Goal: Transaction & Acquisition: Purchase product/service

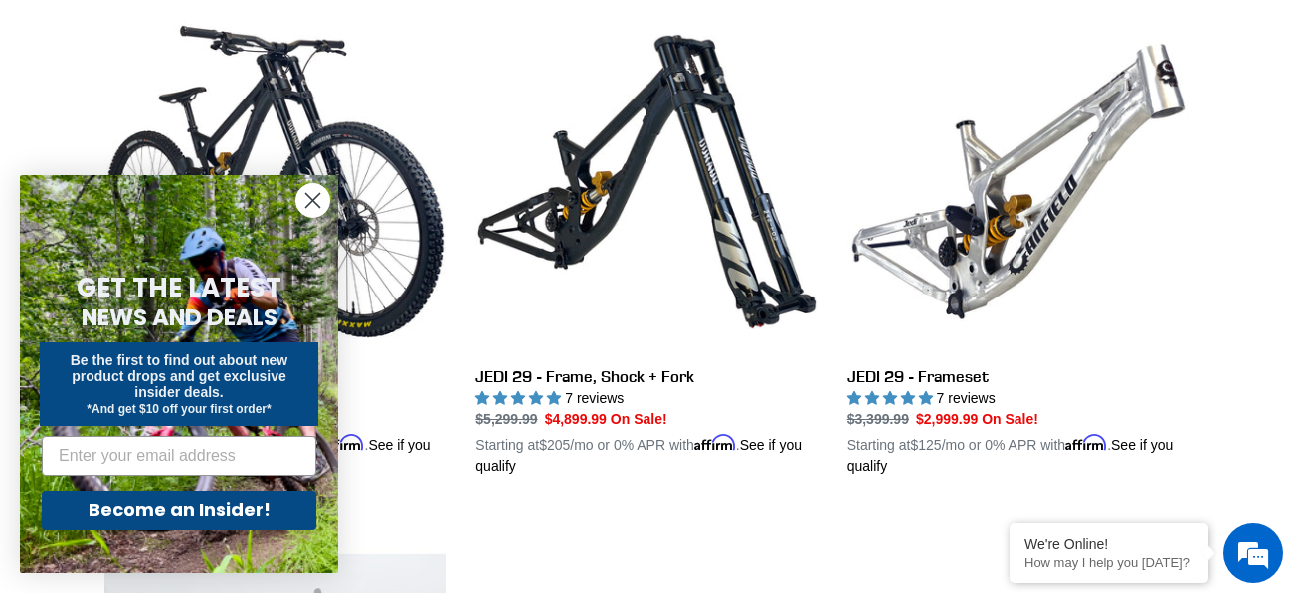
click at [310, 200] on circle "Close dialog" at bounding box center [312, 200] width 33 height 33
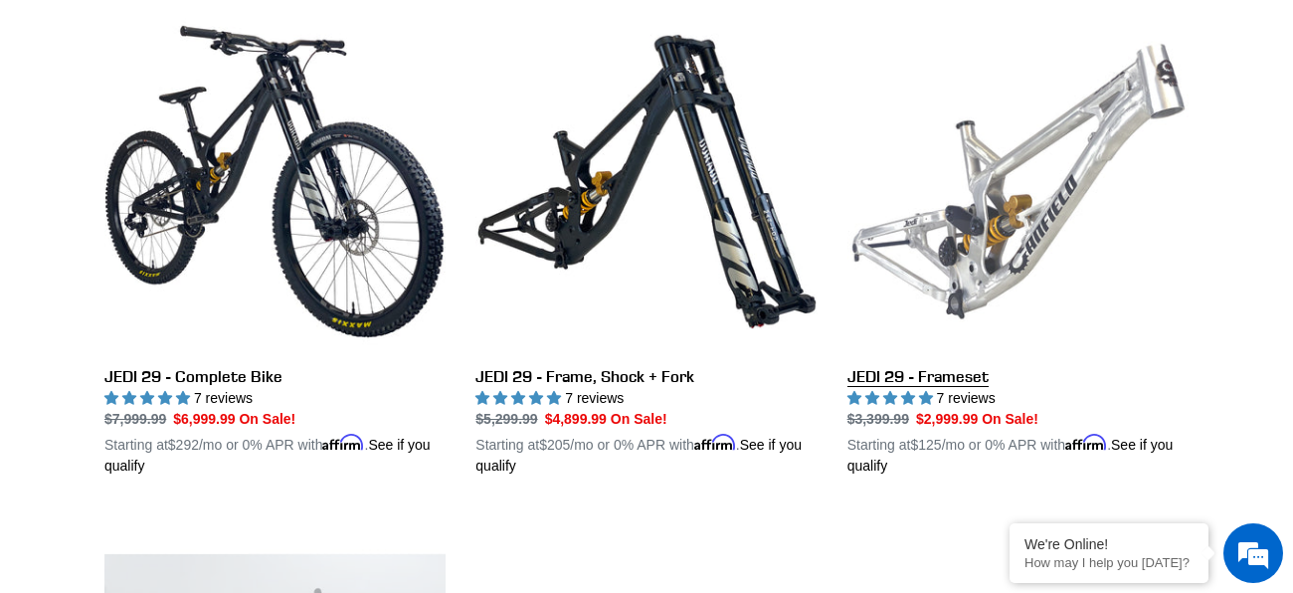
click at [984, 282] on link "JEDI 29 - Frameset" at bounding box center [1017, 243] width 341 height 465
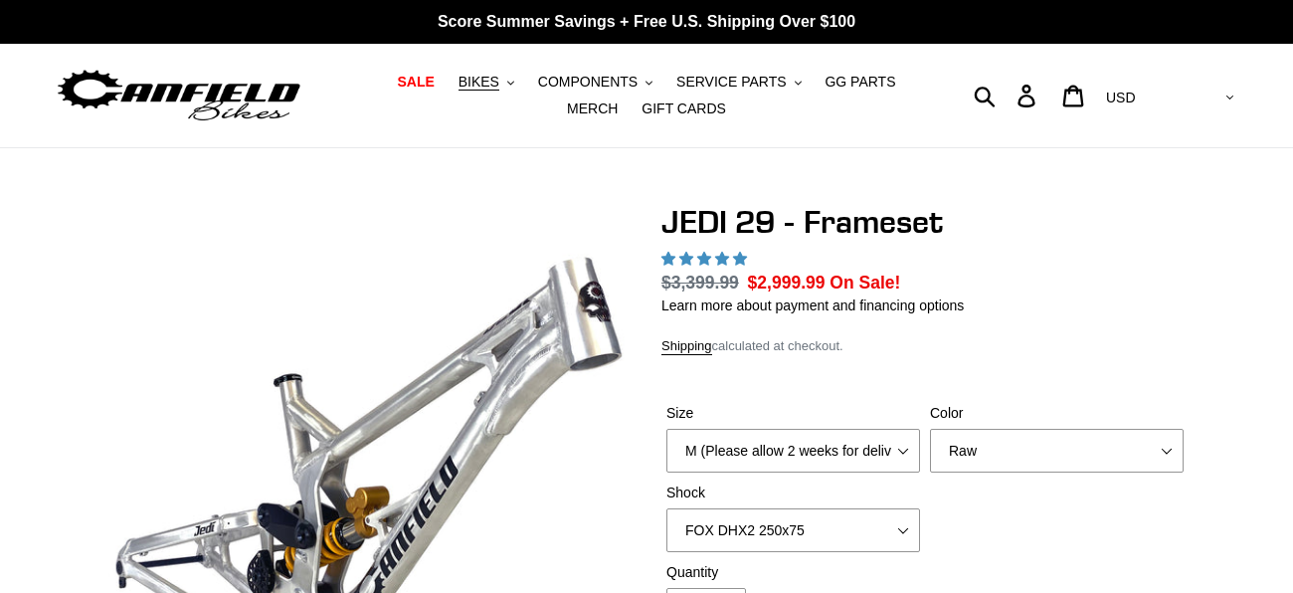
scroll to position [44, 0]
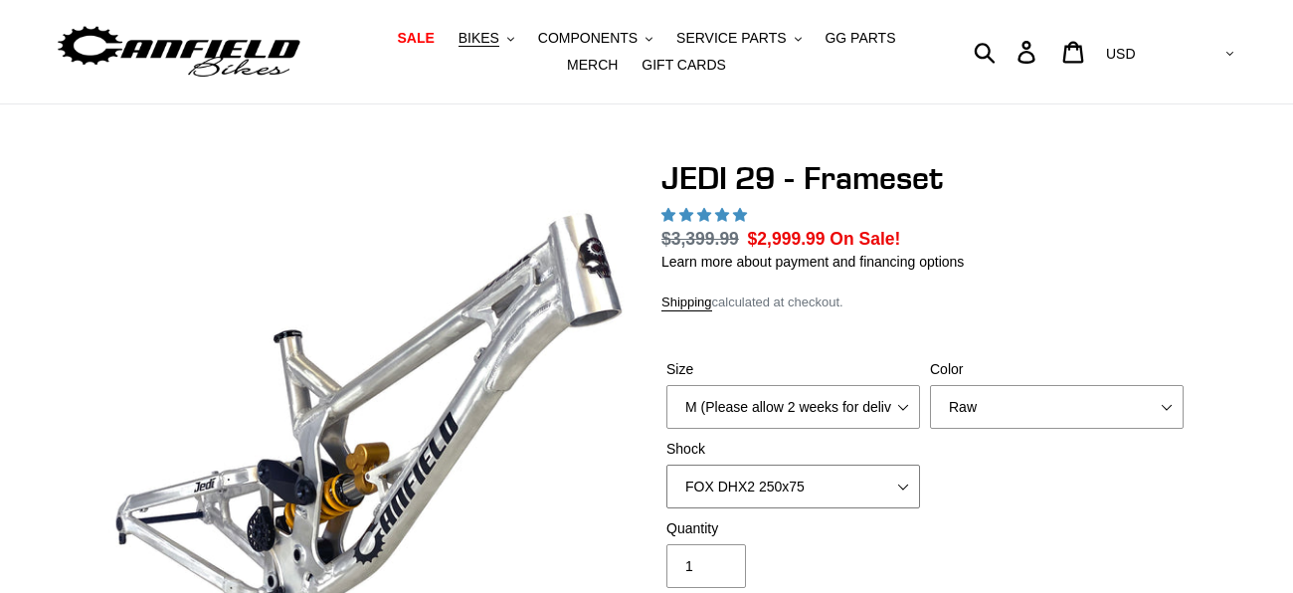
click at [875, 464] on select "No Shock FOX DHX2 250x75 RockShox Vivid Ultimate DH 250x75 EXT e-Storia LOX V3" at bounding box center [793, 486] width 254 height 44
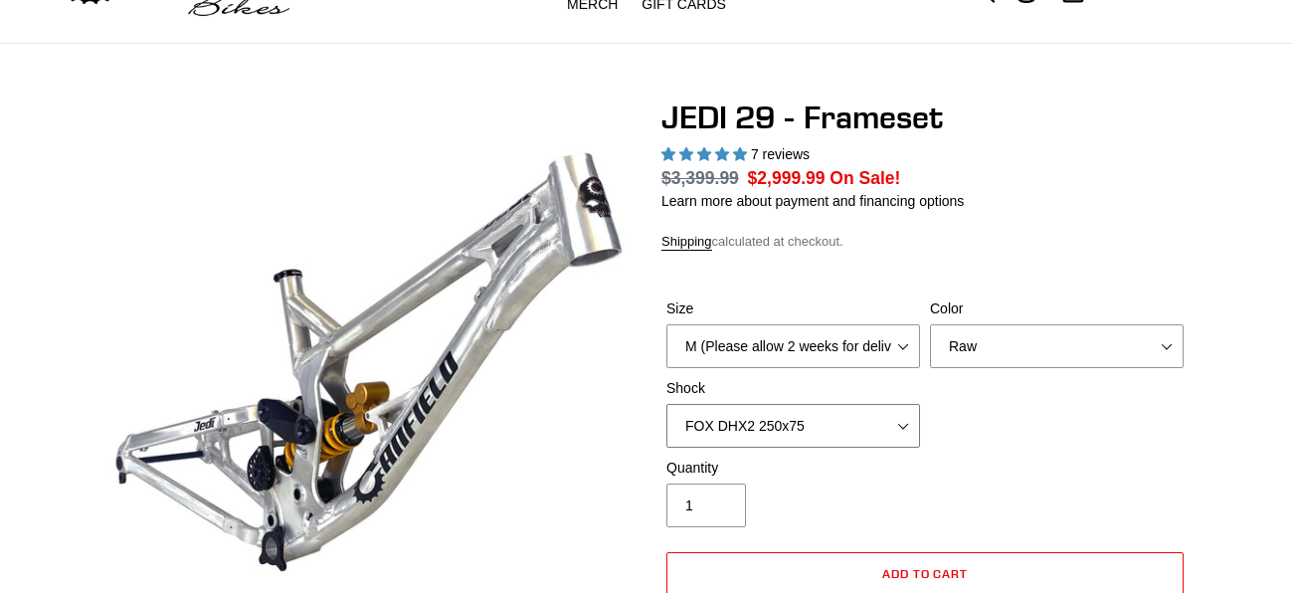
select select "highest-rating"
click at [666, 404] on select "No Shock FOX DHX2 250x75 RockShox Vivid Ultimate DH 250x75 EXT e-Storia LOX V3" at bounding box center [793, 426] width 254 height 44
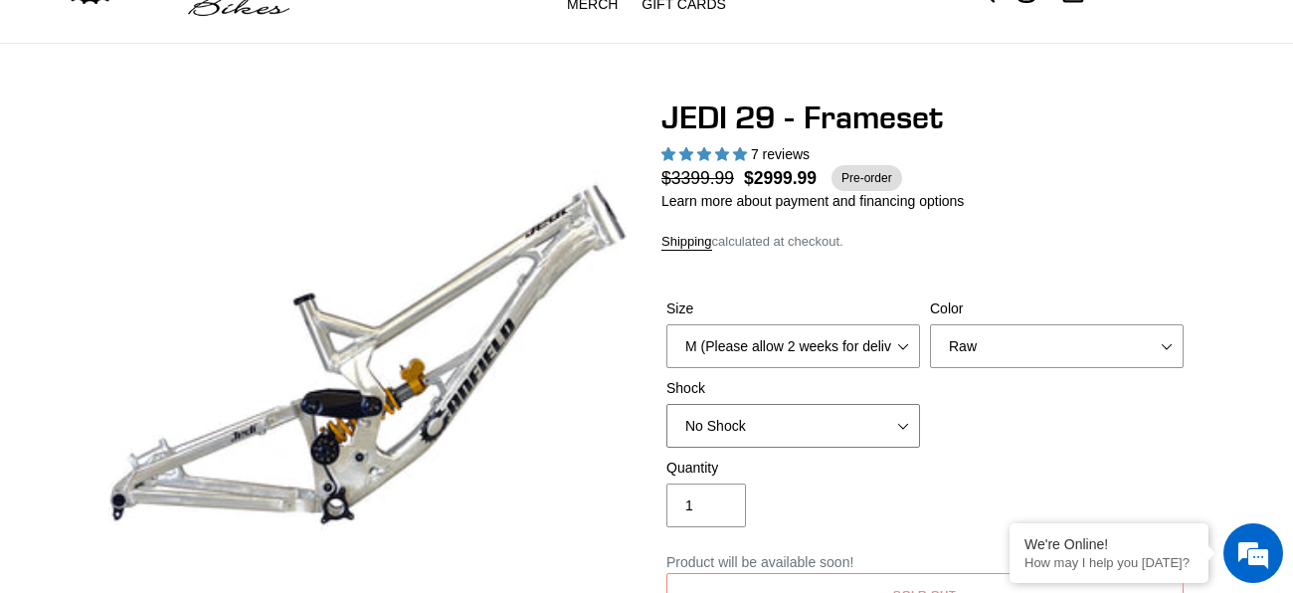
scroll to position [0, 0]
click at [884, 417] on select "No Shock FOX DHX2 250x75 RockShox Vivid Ultimate DH 250x75 EXT e-Storia LOX V3" at bounding box center [793, 426] width 254 height 44
click at [666, 404] on select "No Shock FOX DHX2 250x75 RockShox Vivid Ultimate DH 250x75 EXT e-Storia LOX V3" at bounding box center [793, 426] width 254 height 44
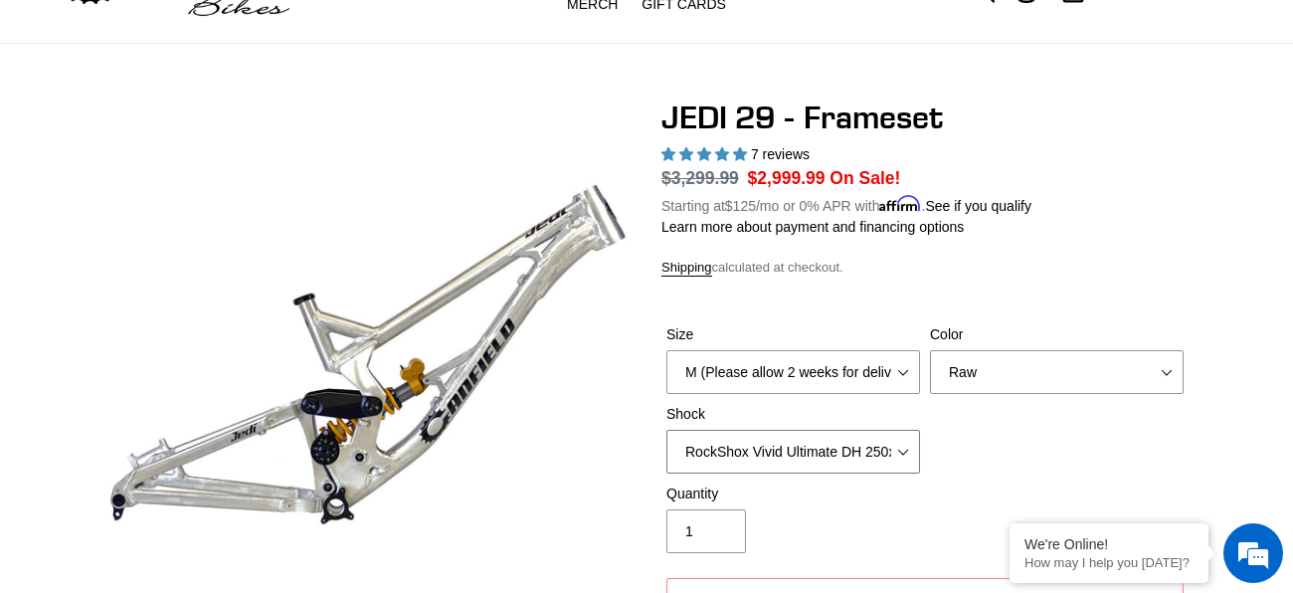
click at [852, 439] on select "No Shock FOX DHX2 250x75 RockShox Vivid Ultimate DH 250x75 EXT e-Storia LOX V3" at bounding box center [793, 452] width 254 height 44
click at [666, 430] on select "No Shock FOX DHX2 250x75 RockShox Vivid Ultimate DH 250x75 EXT e-Storia LOX V3" at bounding box center [793, 452] width 254 height 44
click at [849, 440] on select "No Shock FOX DHX2 250x75 RockShox Vivid Ultimate DH 250x75 EXT e-Storia LOX V3" at bounding box center [793, 452] width 254 height 44
click at [666, 430] on select "No Shock FOX DHX2 250x75 RockShox Vivid Ultimate DH 250x75 EXT e-Storia LOX V3" at bounding box center [793, 452] width 254 height 44
click at [816, 450] on select "No Shock FOX DHX2 250x75 RockShox Vivid Ultimate DH 250x75 EXT e-Storia LOX V3" at bounding box center [793, 452] width 254 height 44
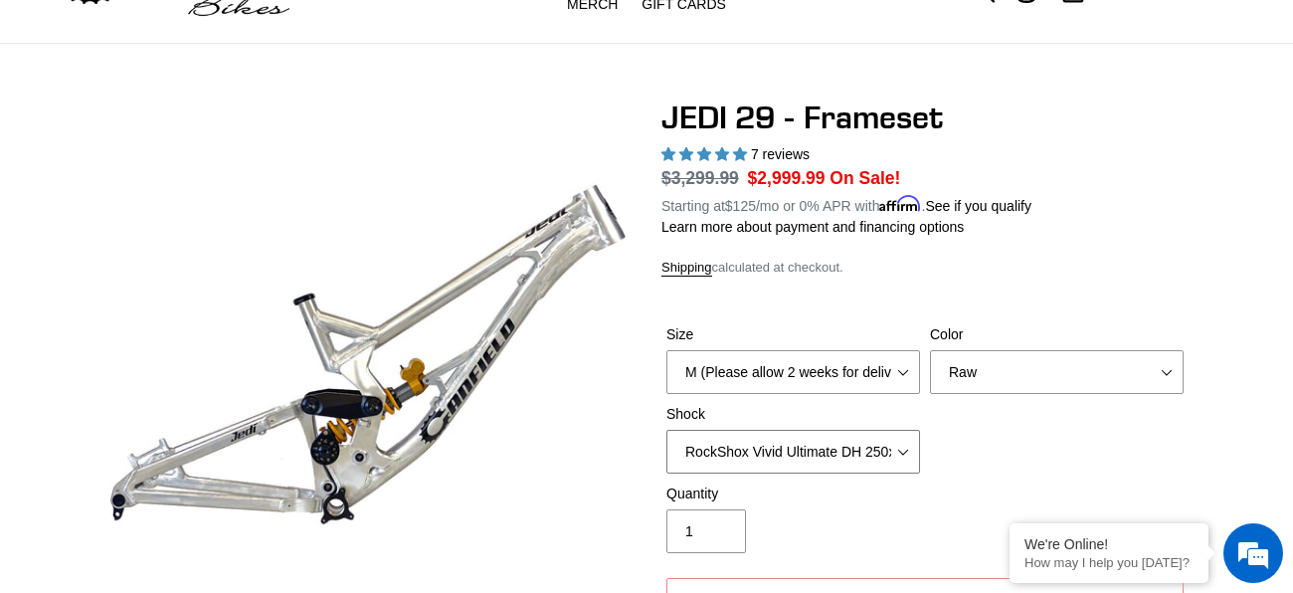
select select "FOX DHX2 250x75"
click at [666, 430] on select "No Shock FOX DHX2 250x75 RockShox Vivid Ultimate DH 250x75 EXT e-Storia LOX V3" at bounding box center [793, 452] width 254 height 44
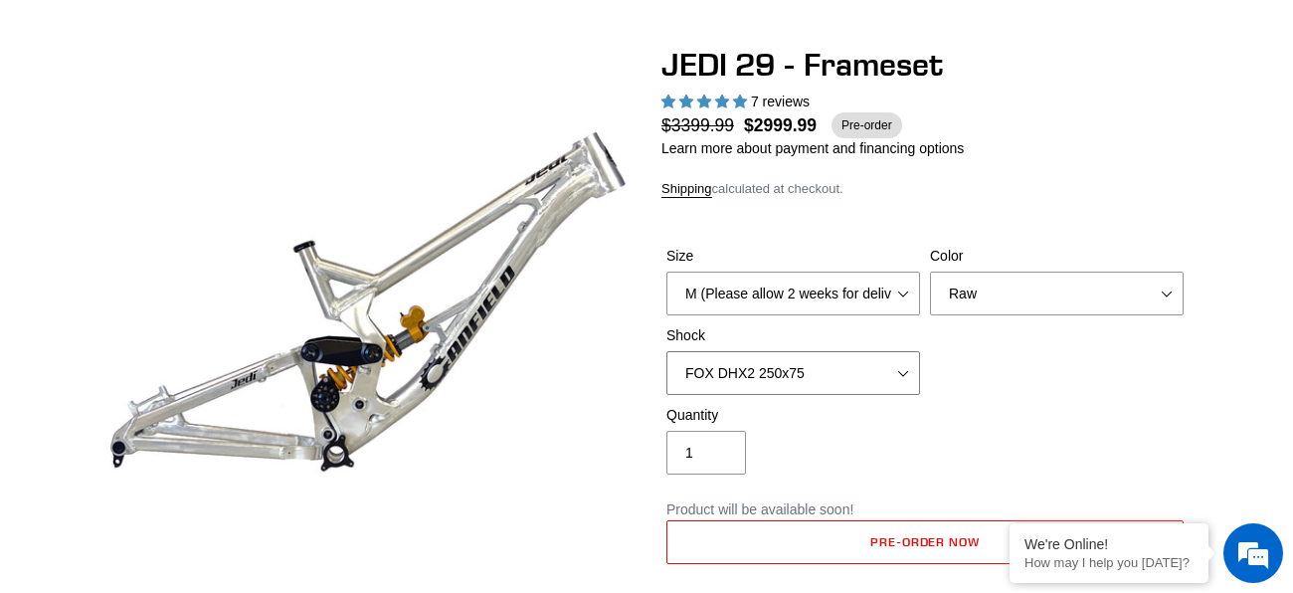
scroll to position [162, 0]
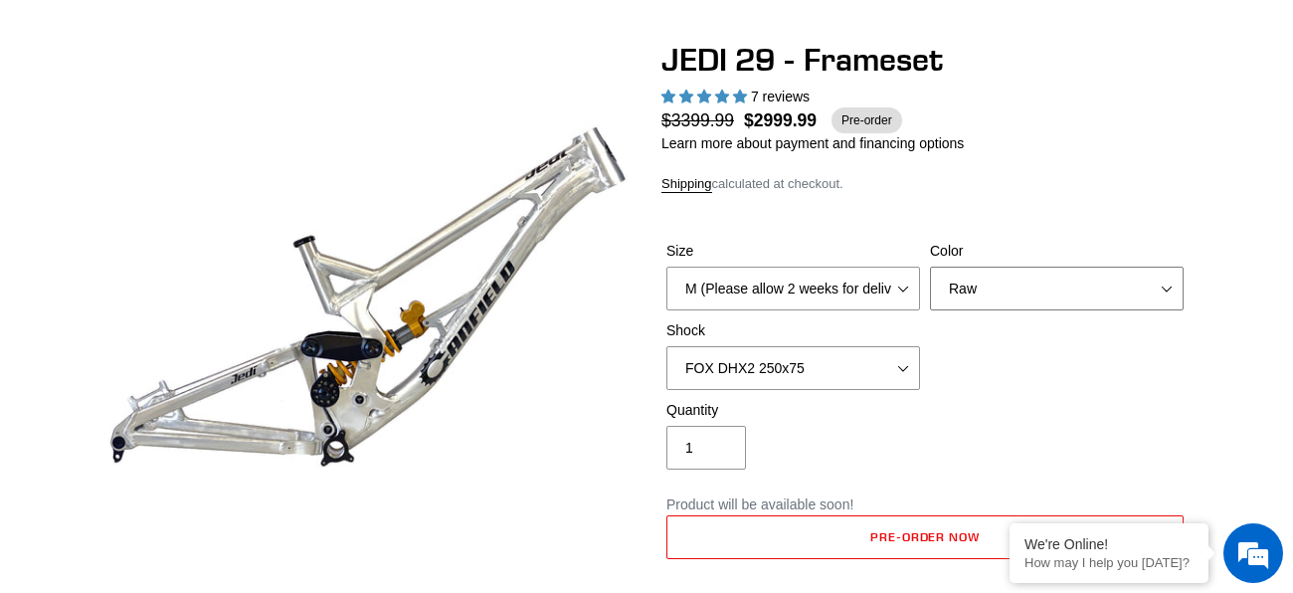
click at [1053, 267] on select "Orange Raw Stealth Black" at bounding box center [1057, 289] width 254 height 44
click at [930, 267] on select "Orange Raw Stealth Black" at bounding box center [1057, 289] width 254 height 44
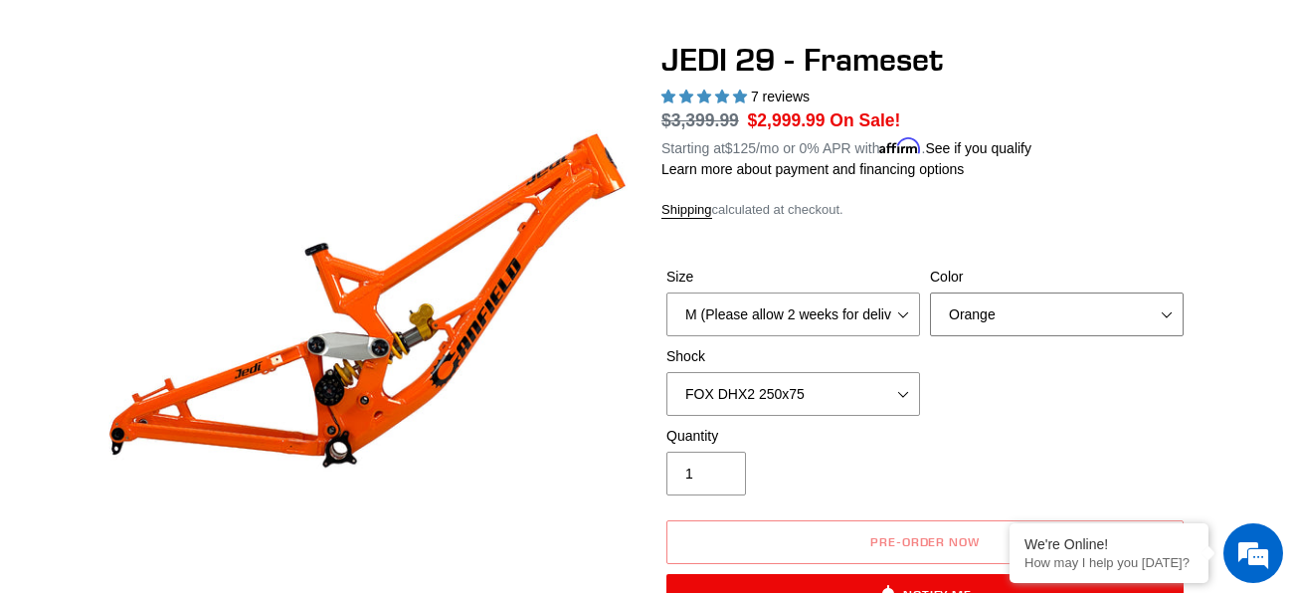
click at [1036, 304] on select "Orange Raw Stealth Black" at bounding box center [1057, 314] width 254 height 44
click at [930, 292] on select "Orange Raw Stealth Black" at bounding box center [1057, 314] width 254 height 44
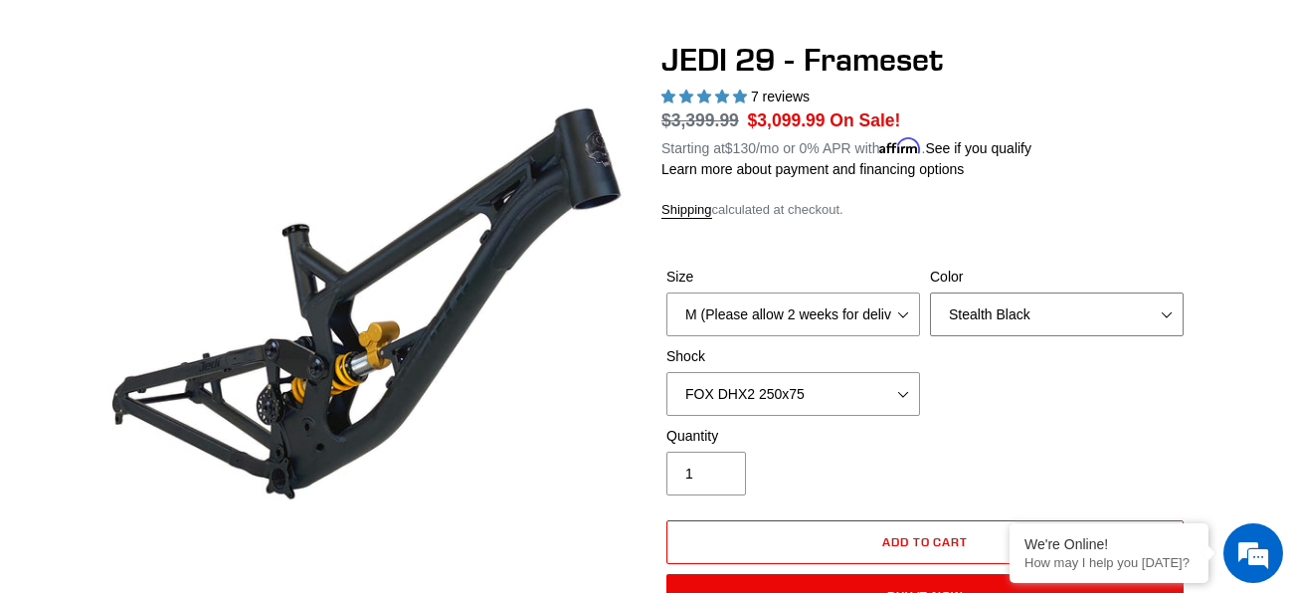
click at [966, 302] on select "Orange Raw Stealth Black" at bounding box center [1057, 314] width 254 height 44
click at [930, 292] on select "Orange Raw Stealth Black" at bounding box center [1057, 314] width 254 height 44
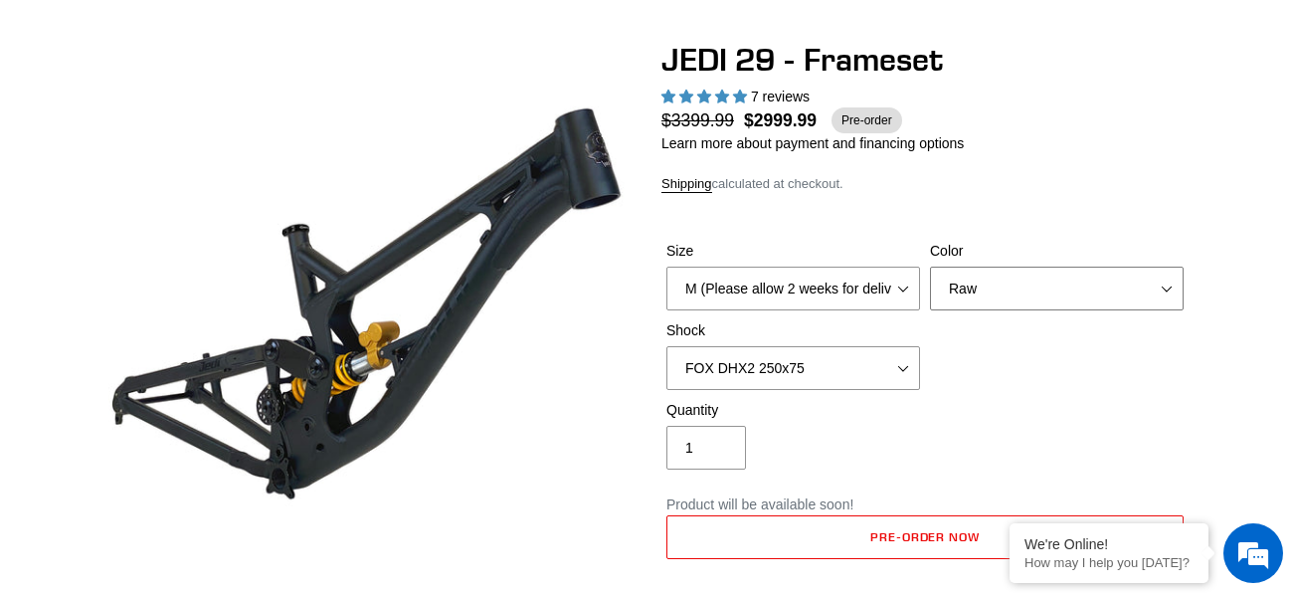
click at [958, 280] on select "Orange Raw Stealth Black" at bounding box center [1057, 289] width 254 height 44
click at [930, 267] on select "Orange Raw Stealth Black" at bounding box center [1057, 289] width 254 height 44
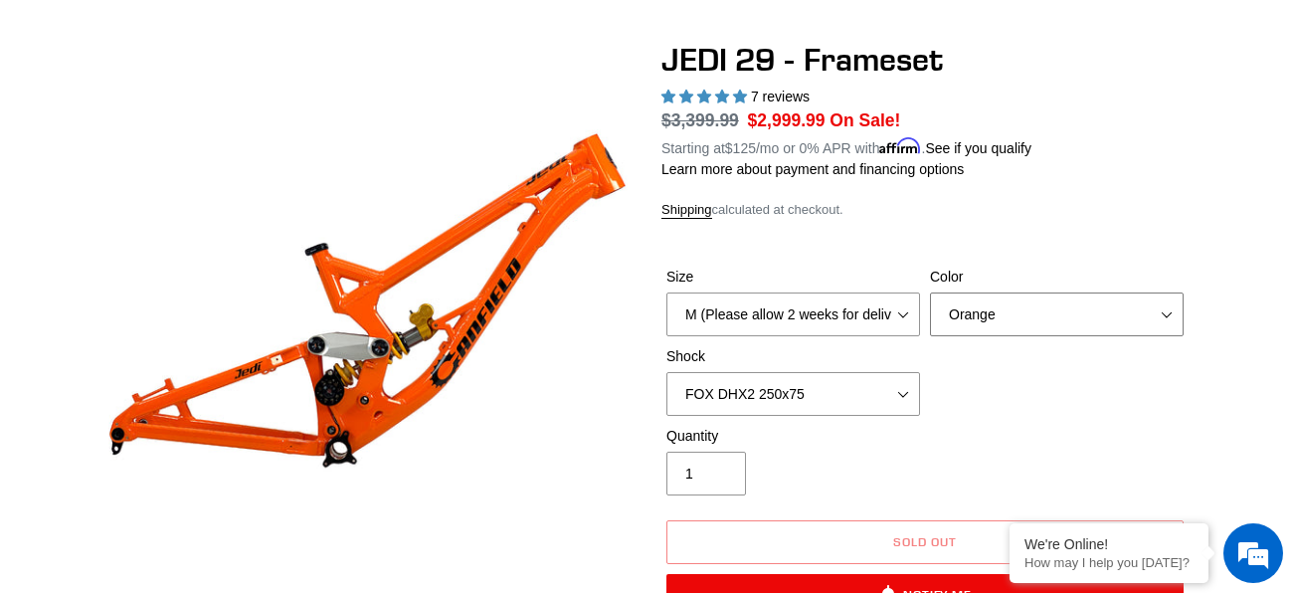
click at [987, 292] on select "Orange Raw Stealth Black" at bounding box center [1057, 314] width 254 height 44
click at [930, 292] on select "Orange Raw Stealth Black" at bounding box center [1057, 314] width 254 height 44
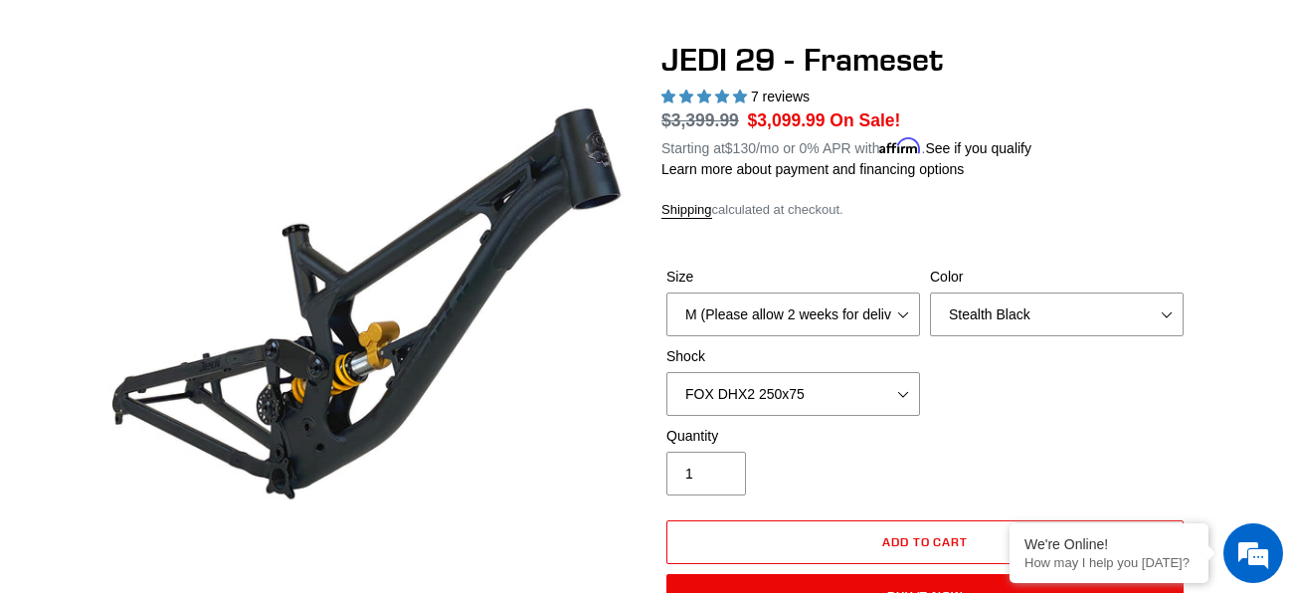
click at [994, 341] on div "Size M (Please allow 2 weeks for delivery) L (Please allow 2 weeks for delivery…" at bounding box center [924, 346] width 527 height 159
click at [1012, 302] on select "Orange Raw Stealth Black" at bounding box center [1057, 314] width 254 height 44
select select "Raw"
click at [930, 292] on select "Orange Raw Stealth Black" at bounding box center [1057, 314] width 254 height 44
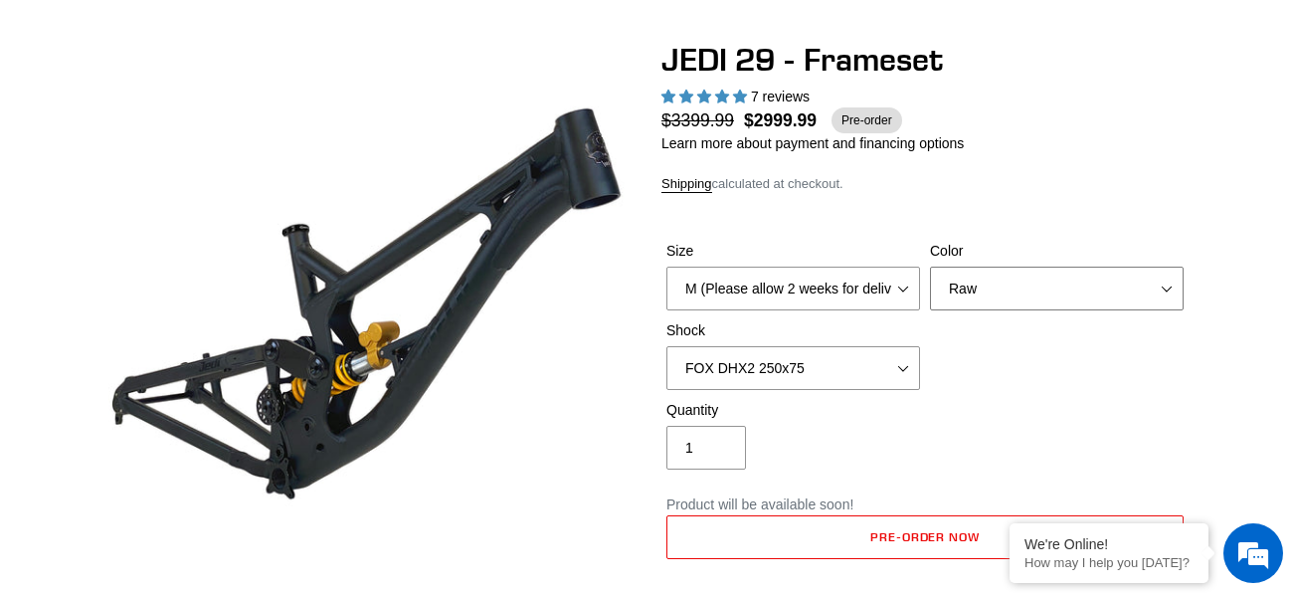
click at [985, 267] on select "Orange Raw Stealth Black" at bounding box center [1057, 289] width 254 height 44
click at [930, 267] on select "Orange Raw Stealth Black" at bounding box center [1057, 289] width 254 height 44
click at [981, 329] on div "Size M (Please allow 2 weeks for delivery) L (Please allow 2 weeks for delivery…" at bounding box center [924, 320] width 527 height 159
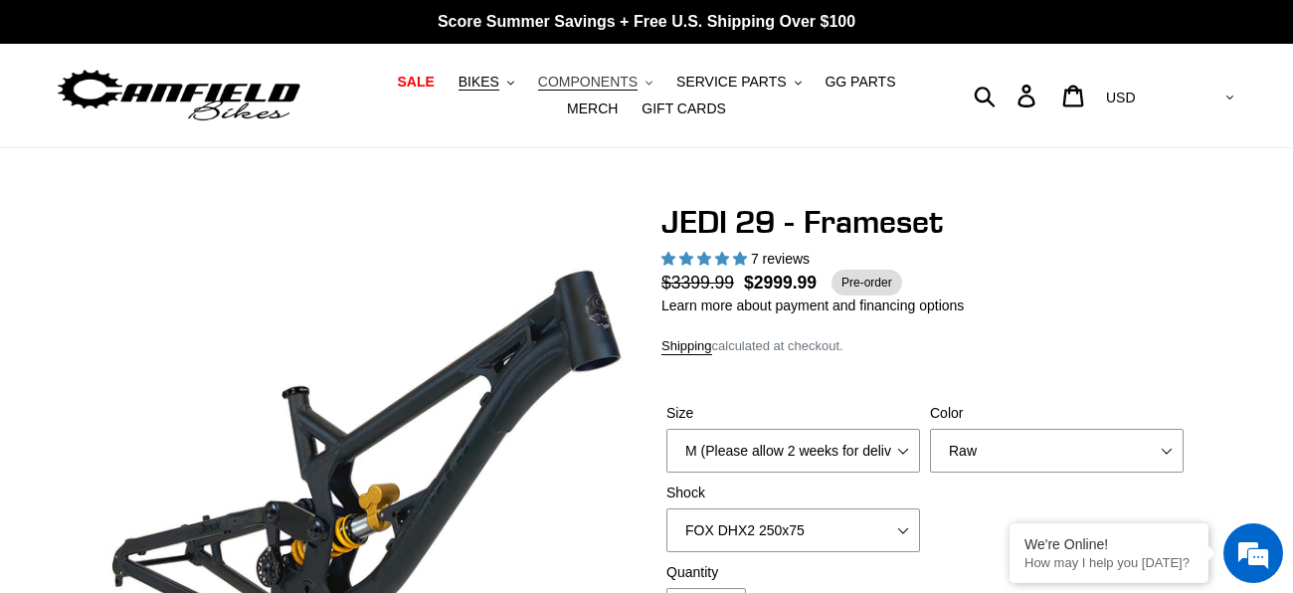
click at [559, 76] on span "COMPONENTS" at bounding box center [587, 82] width 99 height 17
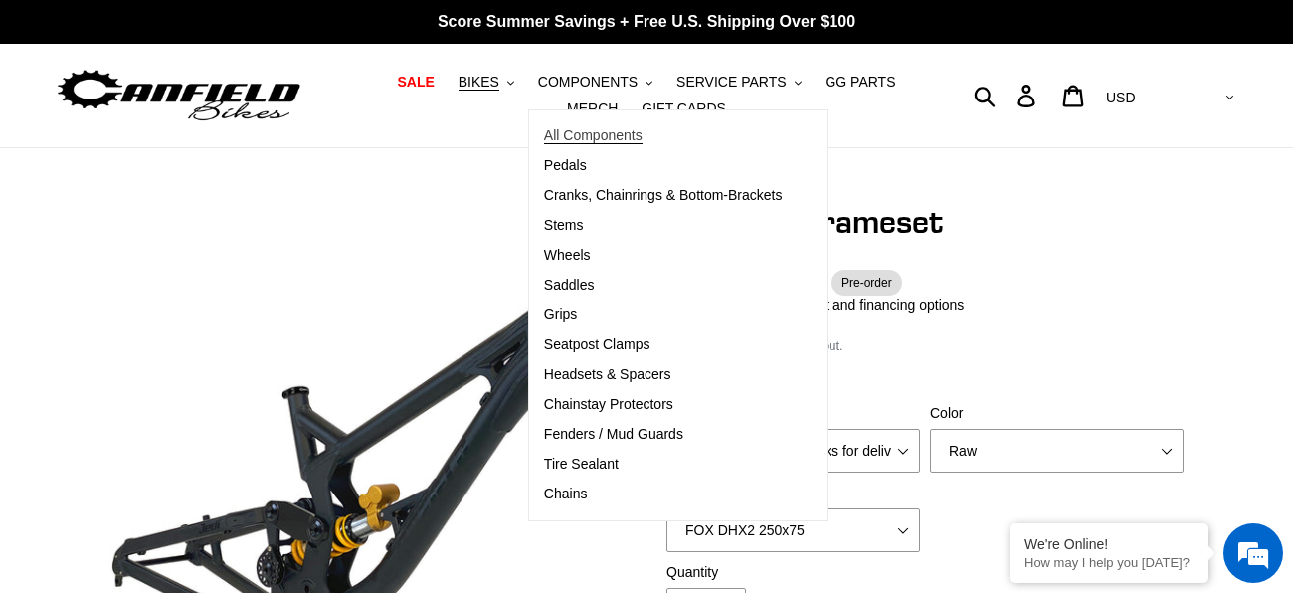
click at [562, 137] on span "All Components" at bounding box center [593, 135] width 98 height 17
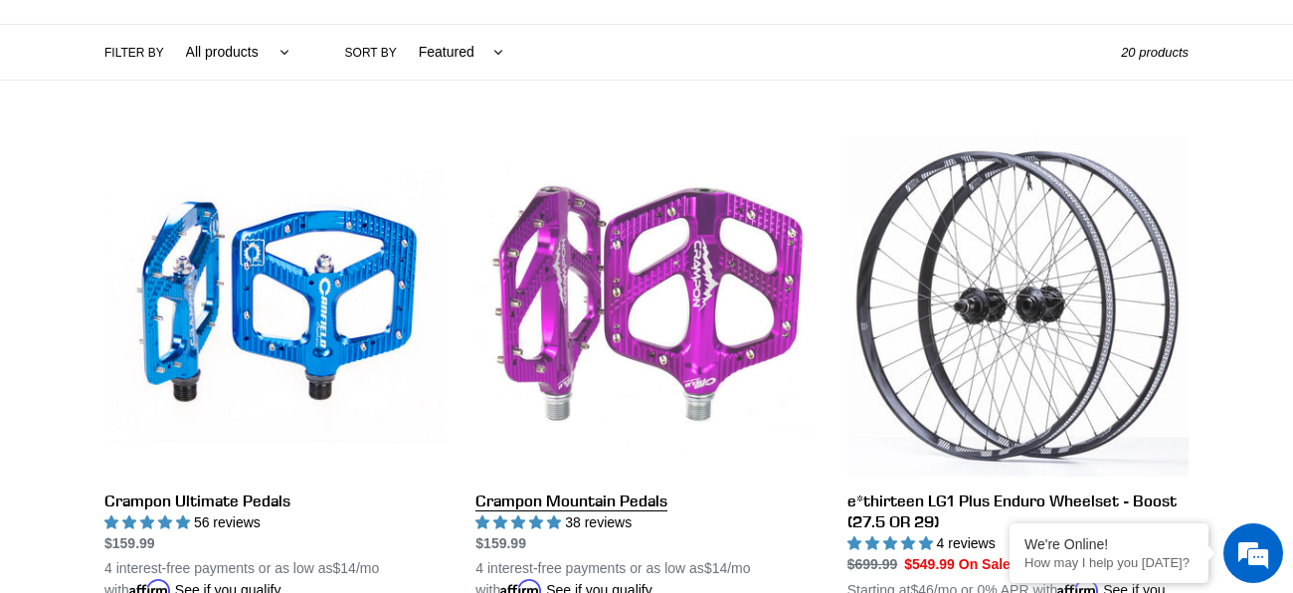
scroll to position [480, 0]
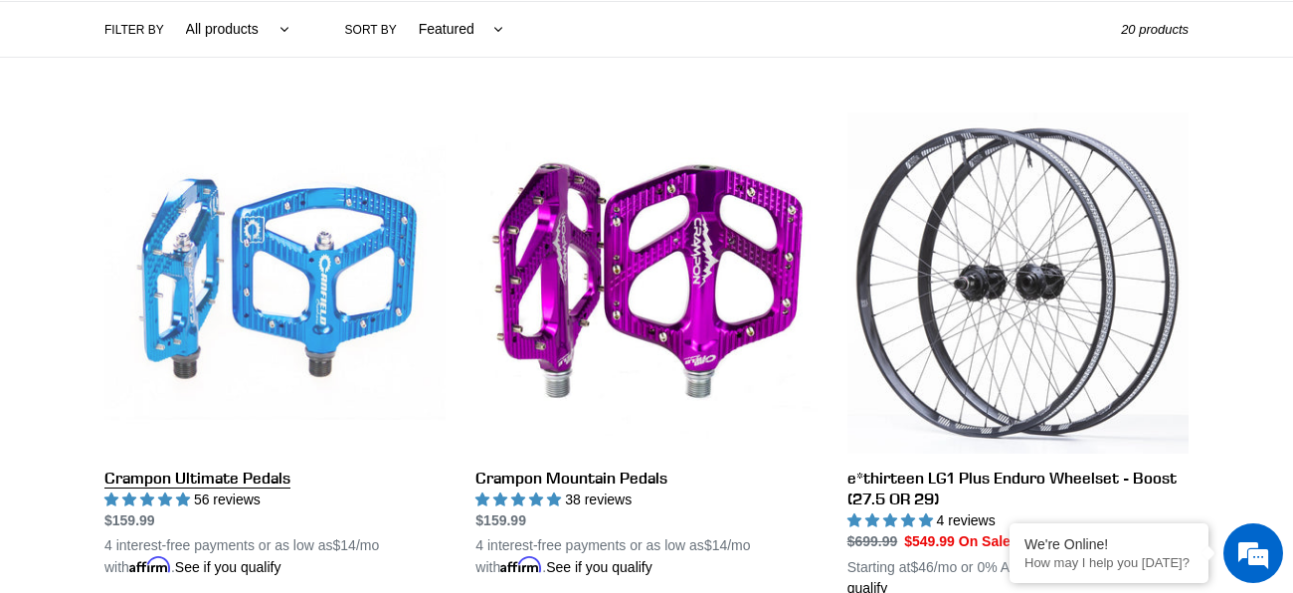
click at [271, 442] on link "Crampon Ultimate Pedals" at bounding box center [274, 344] width 341 height 465
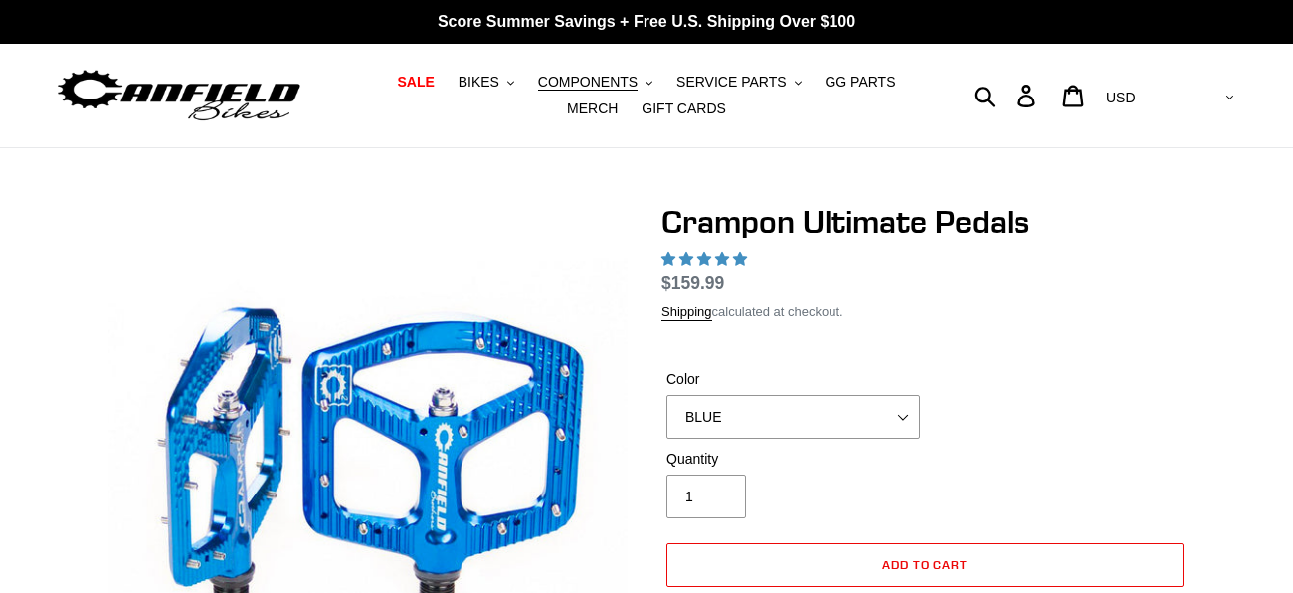
click at [712, 398] on select "BLUE RED PURPLE STEALTH BRONZE GREY TURQUOISE BLACK POLISHED BAJA GOLD PNW GREE…" at bounding box center [793, 417] width 254 height 44
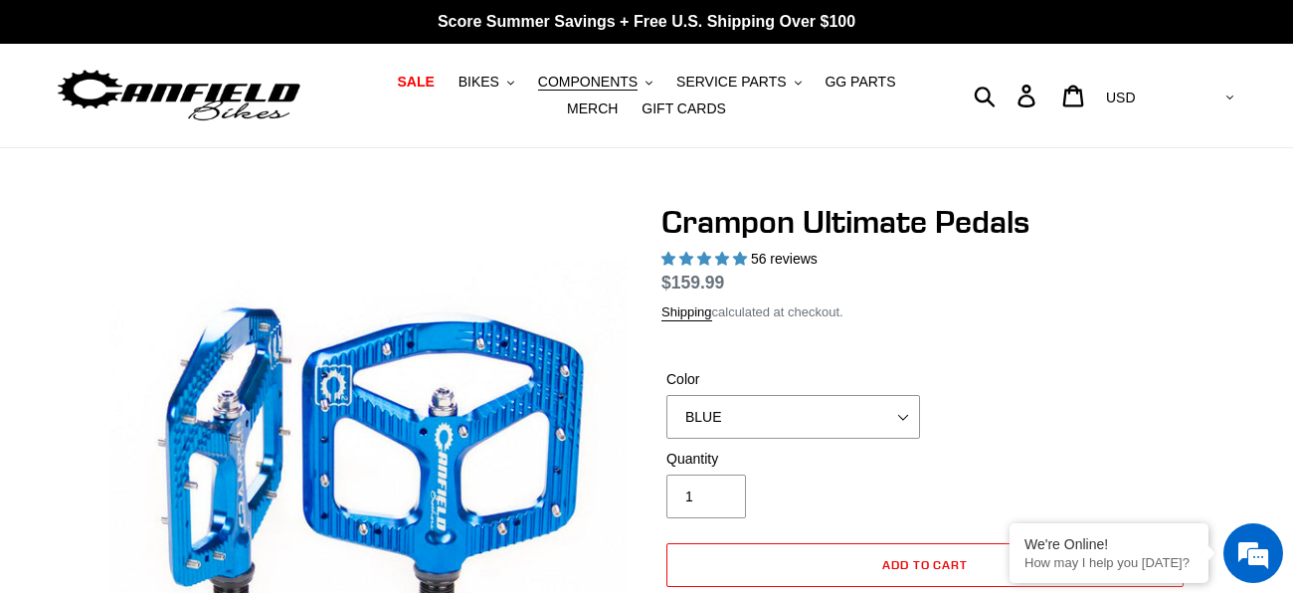
select select "highest-rating"
select select "GREY"
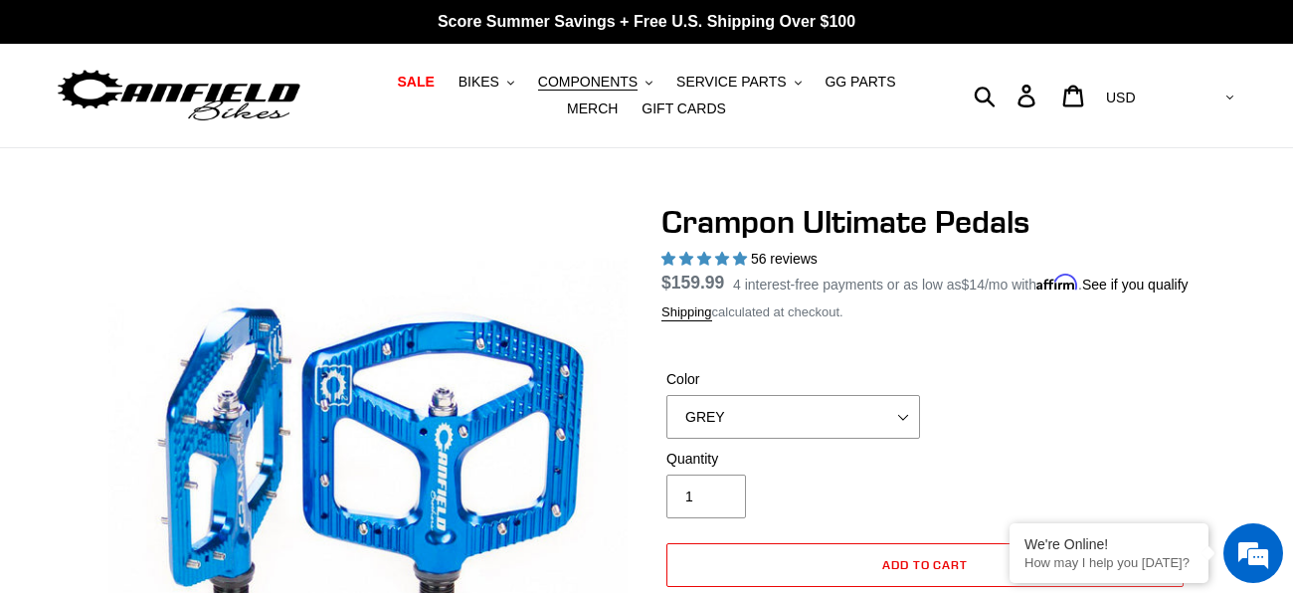
click at [666, 403] on select "BLUE RED PURPLE STEALTH BRONZE GREY TURQUOISE BLACK POLISHED BAJA GOLD PNW GREE…" at bounding box center [793, 417] width 254 height 44
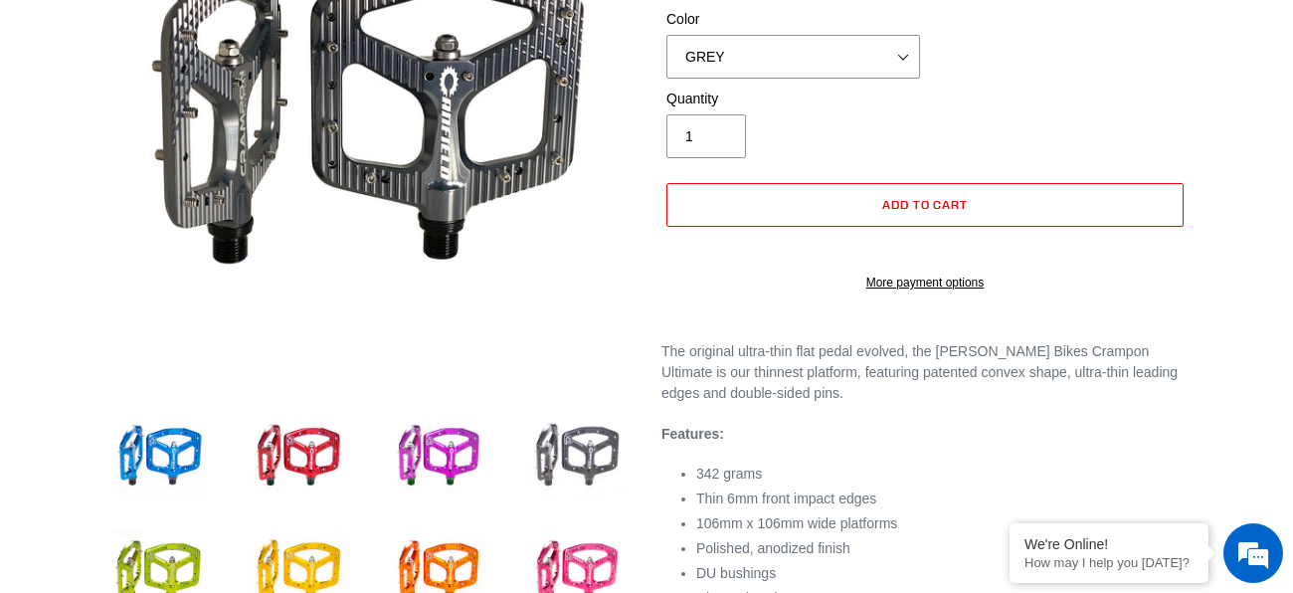
click at [560, 448] on img at bounding box center [576, 456] width 109 height 109
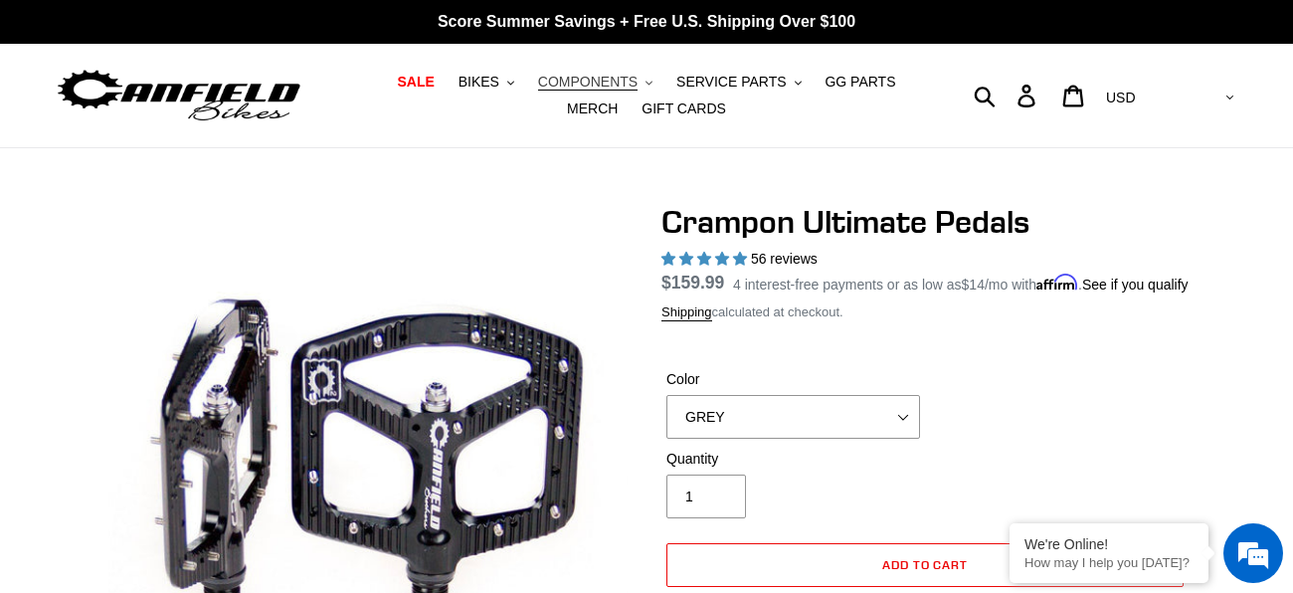
click at [557, 89] on span "COMPONENTS" at bounding box center [587, 82] width 99 height 17
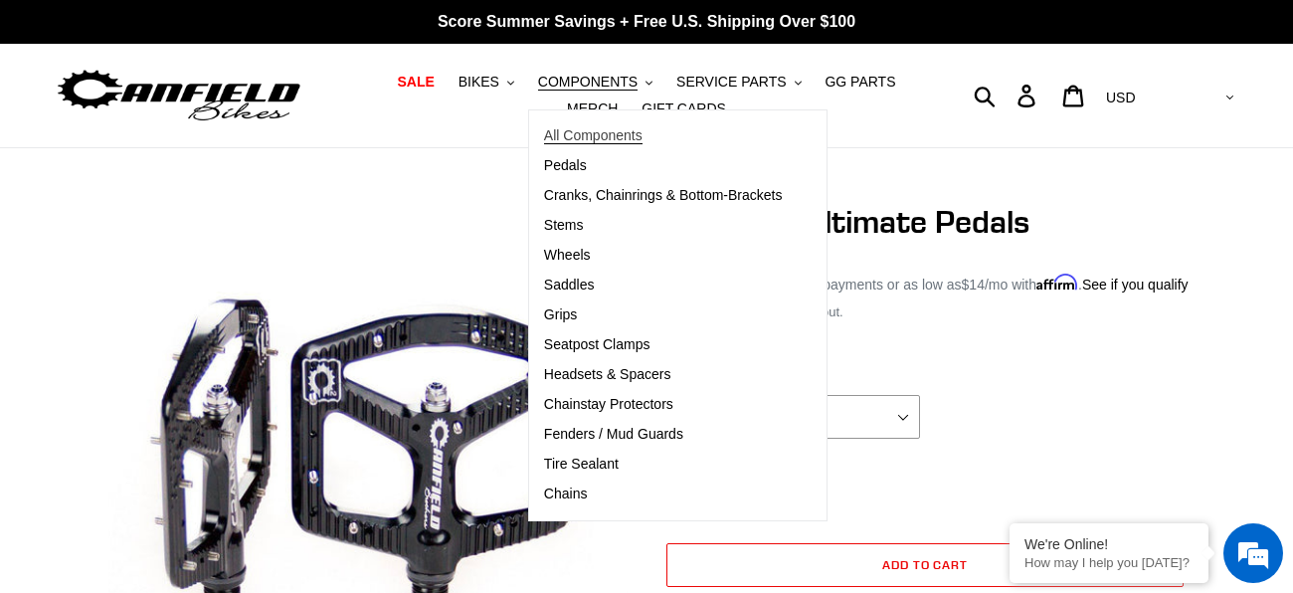
click at [551, 141] on span "All Components" at bounding box center [593, 135] width 98 height 17
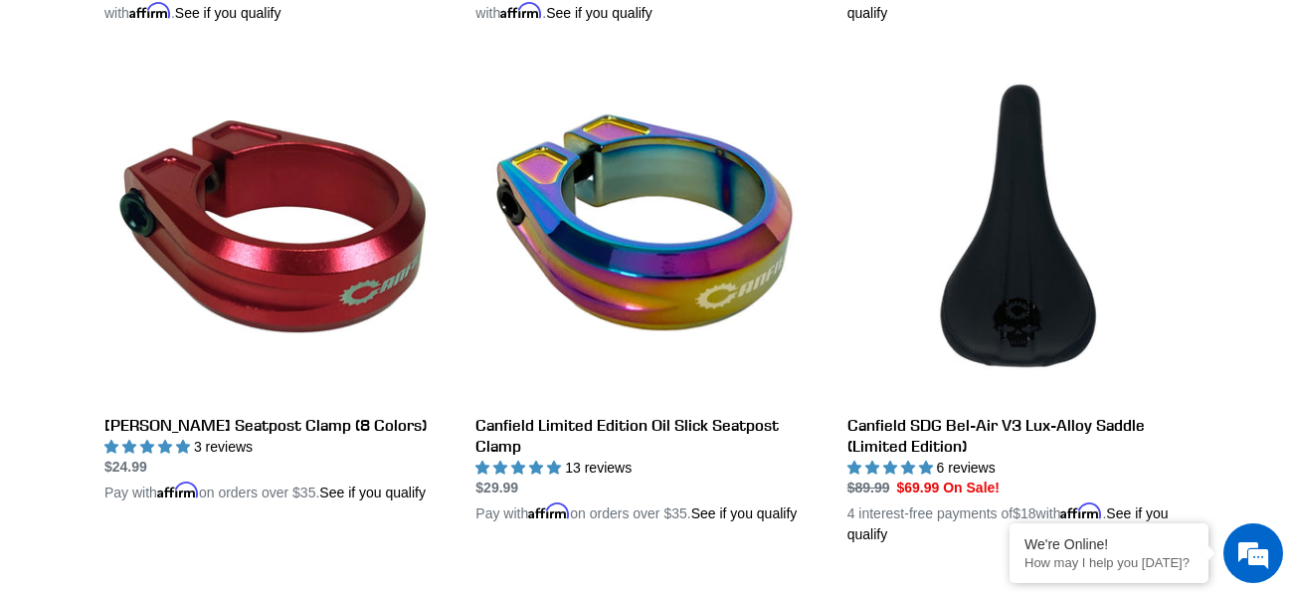
scroll to position [1560, 0]
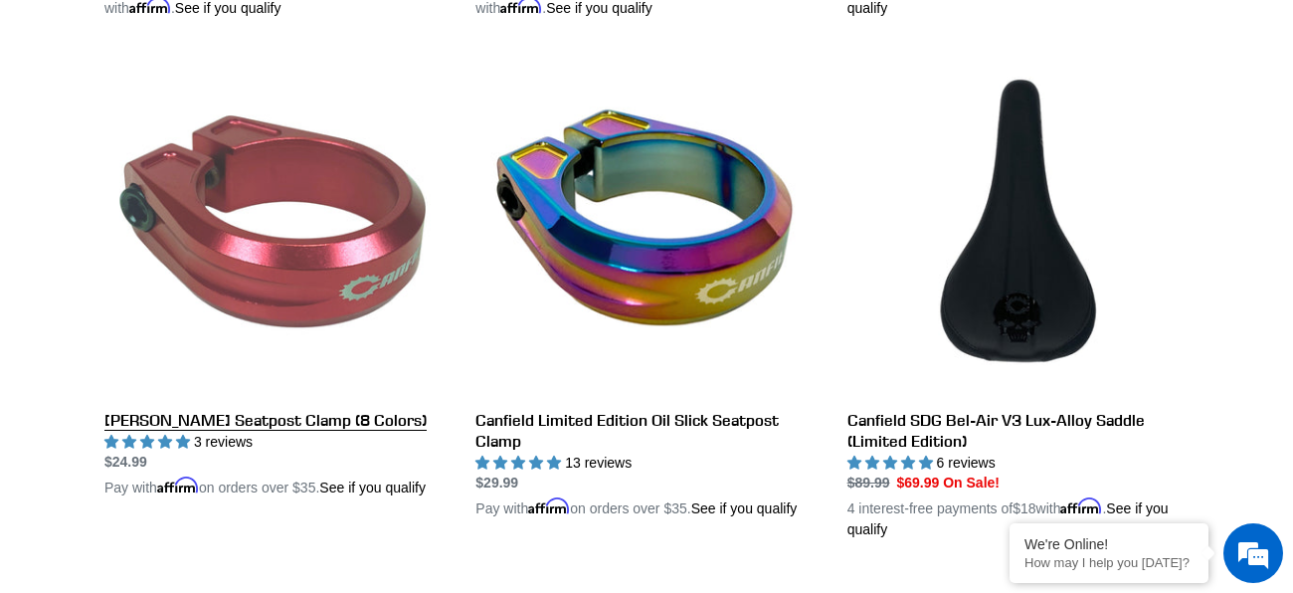
click at [308, 416] on link "[PERSON_NAME] Seatpost Clamp (8 Colors)" at bounding box center [274, 276] width 341 height 445
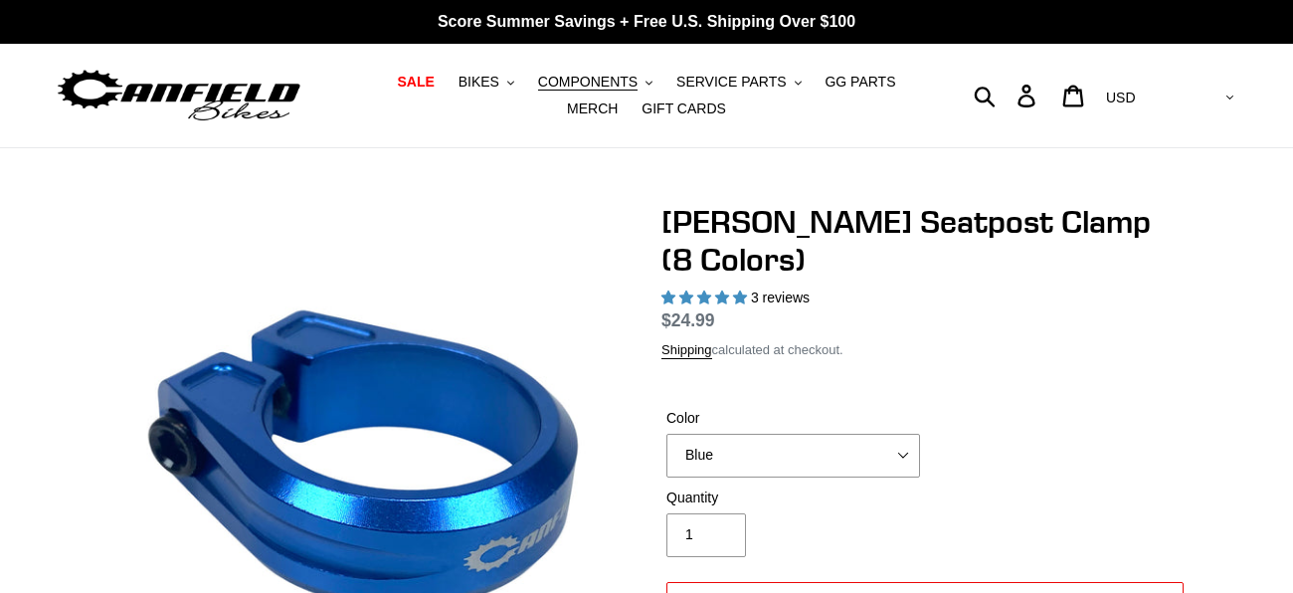
select select "highest-rating"
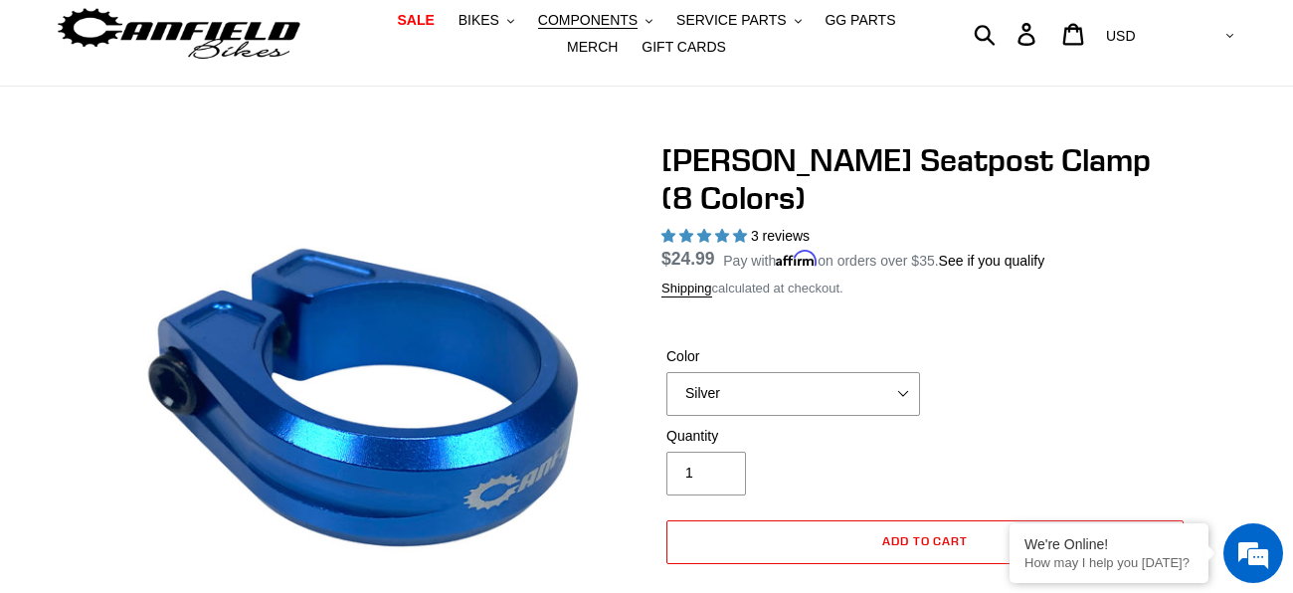
click at [666, 372] on select "Blue Black Gold Grey Red Silver Stealth Black Orange" at bounding box center [793, 394] width 254 height 44
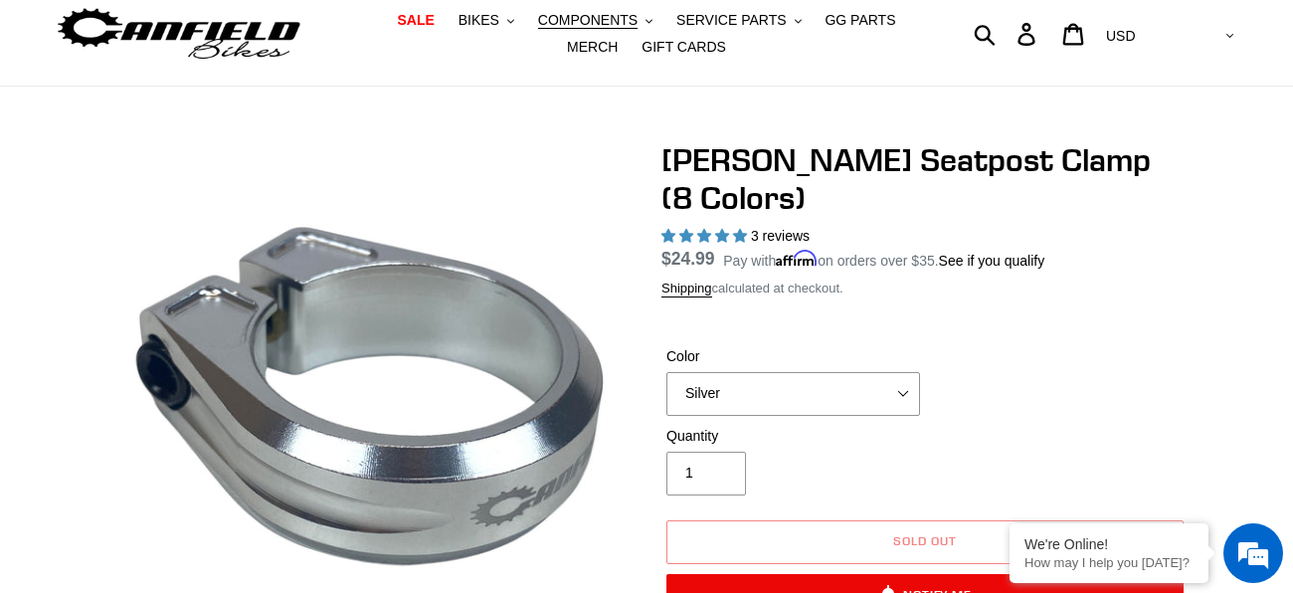
click at [814, 346] on label "Color" at bounding box center [793, 356] width 254 height 21
click at [814, 372] on select "Blue Black Gold Grey Red Silver Stealth Black Orange" at bounding box center [793, 394] width 254 height 44
click at [813, 372] on select "Blue Black Gold Grey Red Silver Stealth Black Orange" at bounding box center [793, 394] width 254 height 44
click at [979, 314] on form "Color Blue Black Gold Grey Red Silver Stealth Black Orange Blue Black Quantity 1" at bounding box center [924, 474] width 527 height 321
click at [796, 372] on select "Blue Black Gold Grey Red Silver Stealth Black Orange" at bounding box center [793, 394] width 254 height 44
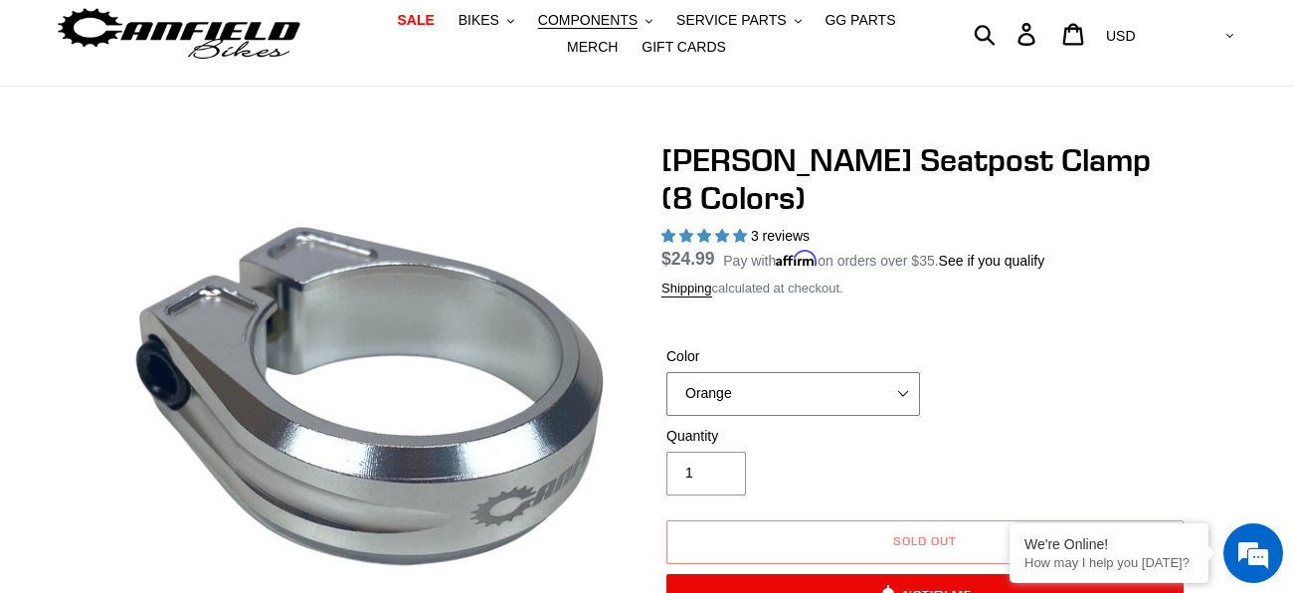
click at [666, 372] on select "Blue Black Gold Grey Red Silver Stealth Black Orange" at bounding box center [793, 394] width 254 height 44
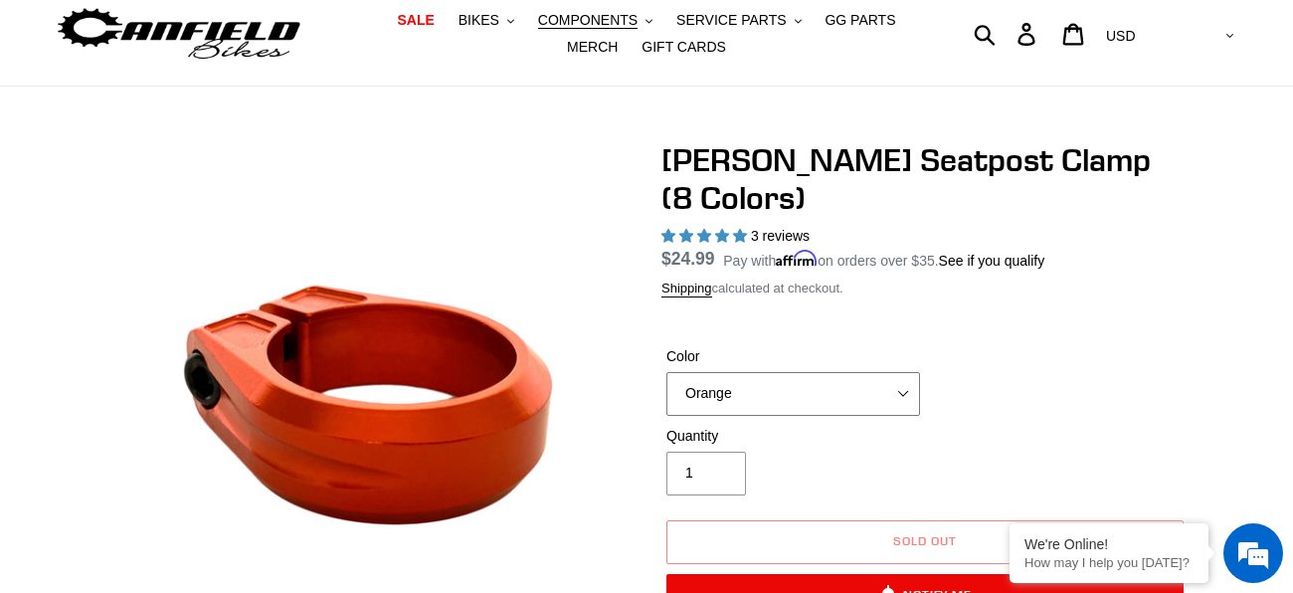
click at [756, 372] on select "Blue Black Gold Grey Red Silver Stealth Black Orange" at bounding box center [793, 394] width 254 height 44
click at [666, 372] on select "Blue Black Gold Grey Red Silver Stealth Black Orange" at bounding box center [793, 394] width 254 height 44
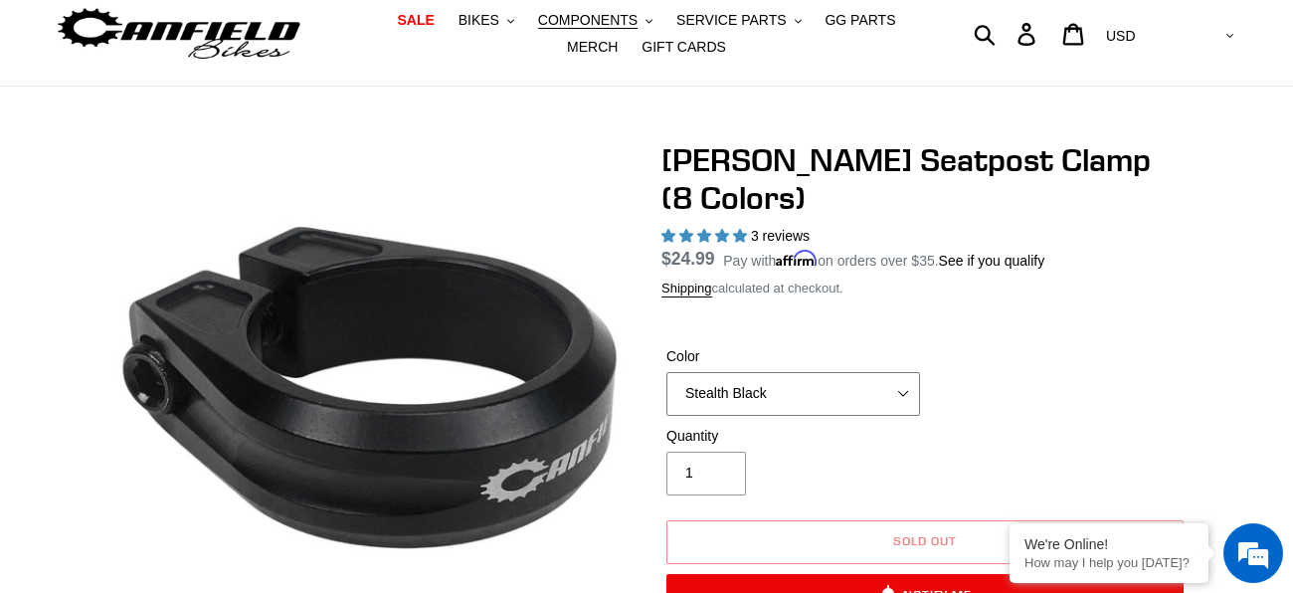
click at [741, 372] on select "Blue Black Gold Grey Red Silver Stealth Black Orange" at bounding box center [793, 394] width 254 height 44
click at [666, 372] on select "Blue Black Gold Grey Red Silver Stealth Black Orange" at bounding box center [793, 394] width 254 height 44
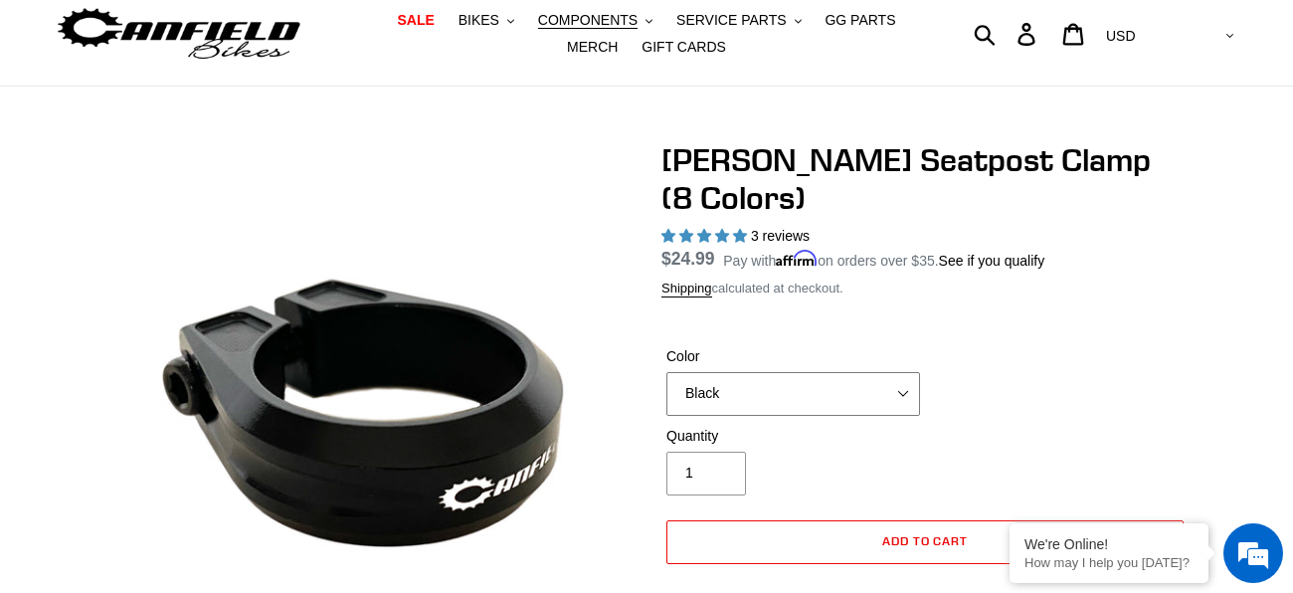
click at [755, 372] on select "Blue Black Gold Grey Red Silver Stealth Black Orange" at bounding box center [793, 394] width 254 height 44
select select "Silver"
click at [666, 372] on select "Blue Black Gold Grey Red Silver Stealth Black Orange" at bounding box center [793, 394] width 254 height 44
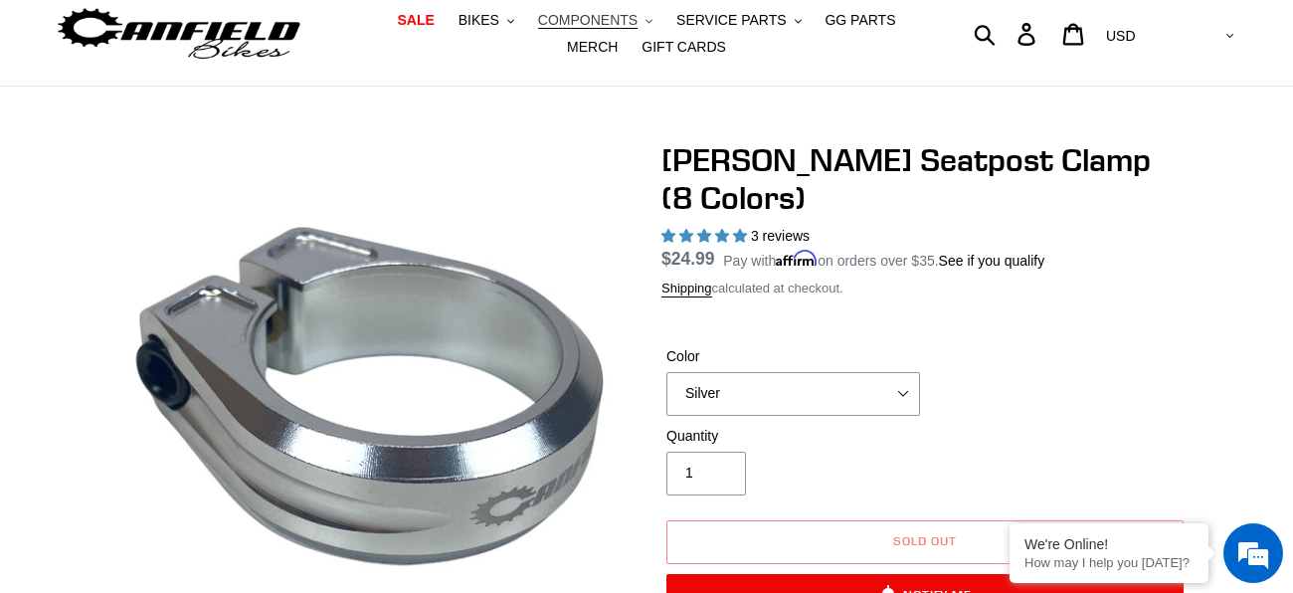
click at [538, 17] on span "COMPONENTS" at bounding box center [587, 20] width 99 height 17
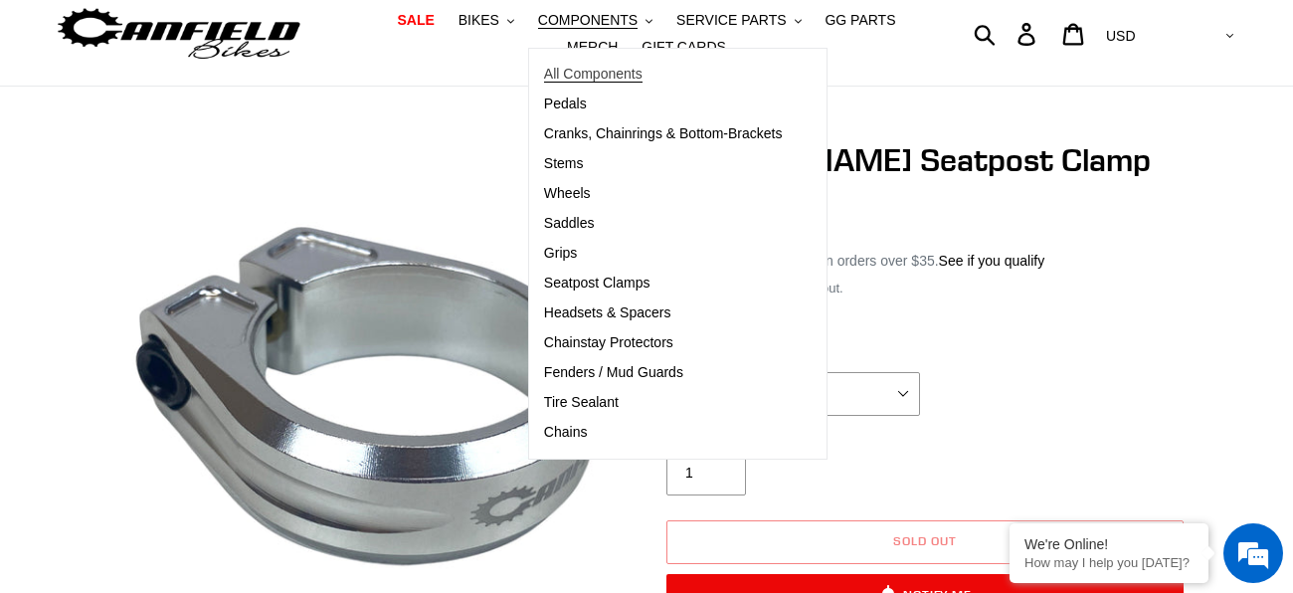
click at [596, 68] on span "All Components" at bounding box center [593, 74] width 98 height 17
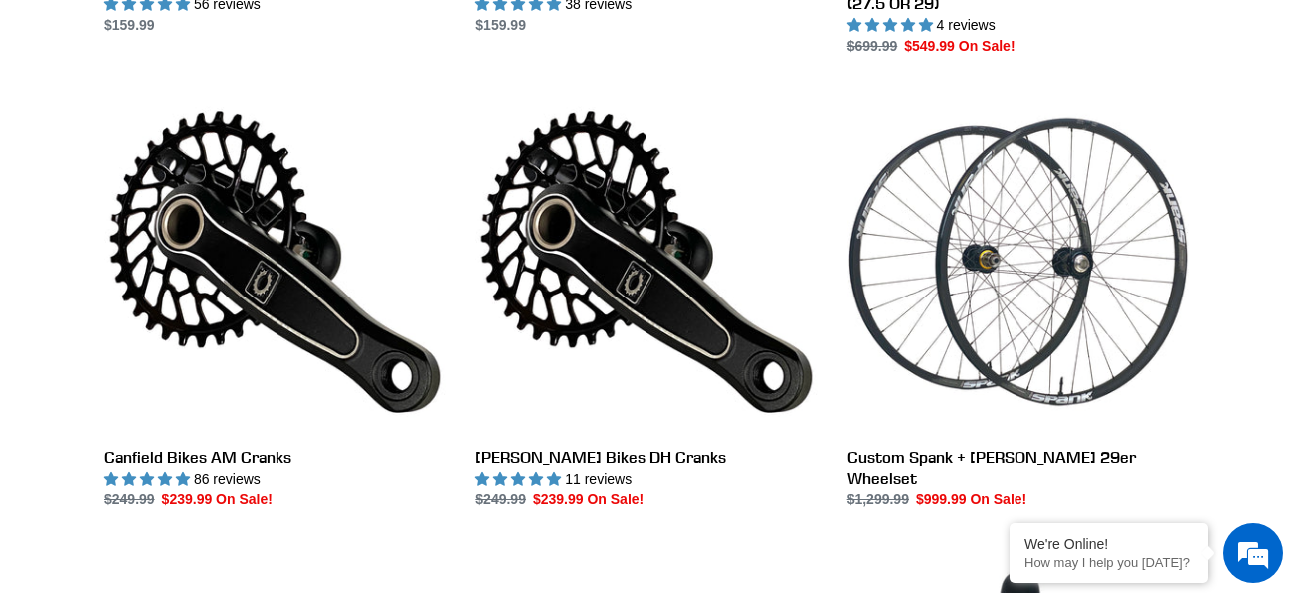
scroll to position [978, 0]
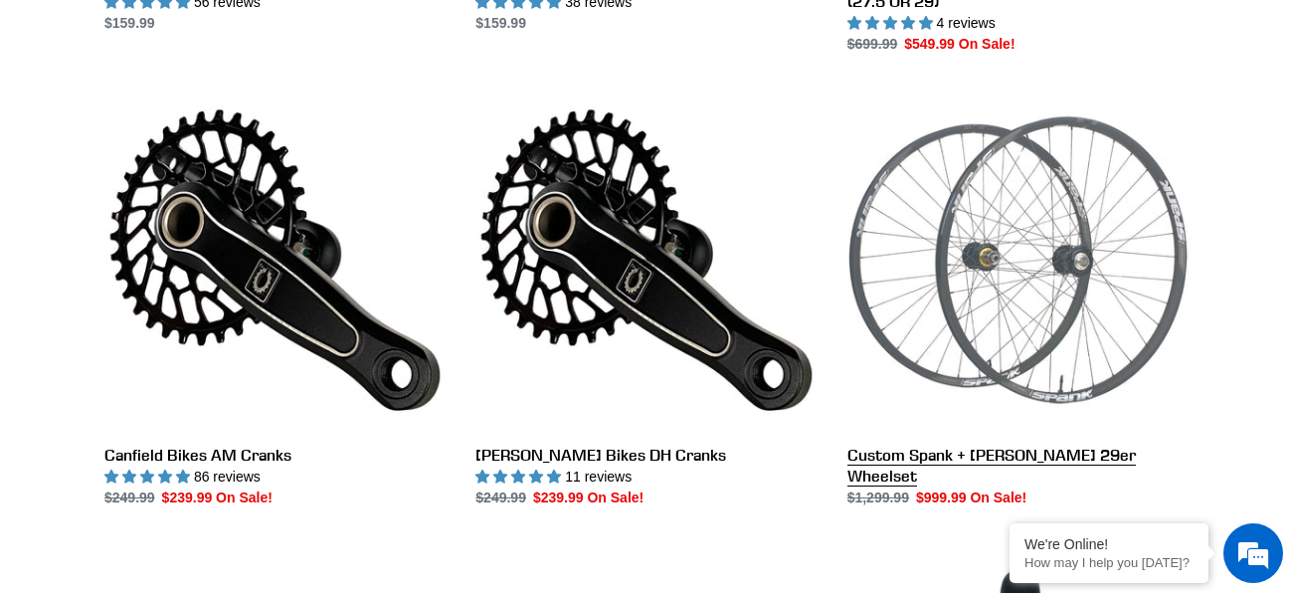
click at [901, 270] on link "Custom Spank + [PERSON_NAME] 29er Wheelset" at bounding box center [1017, 299] width 341 height 419
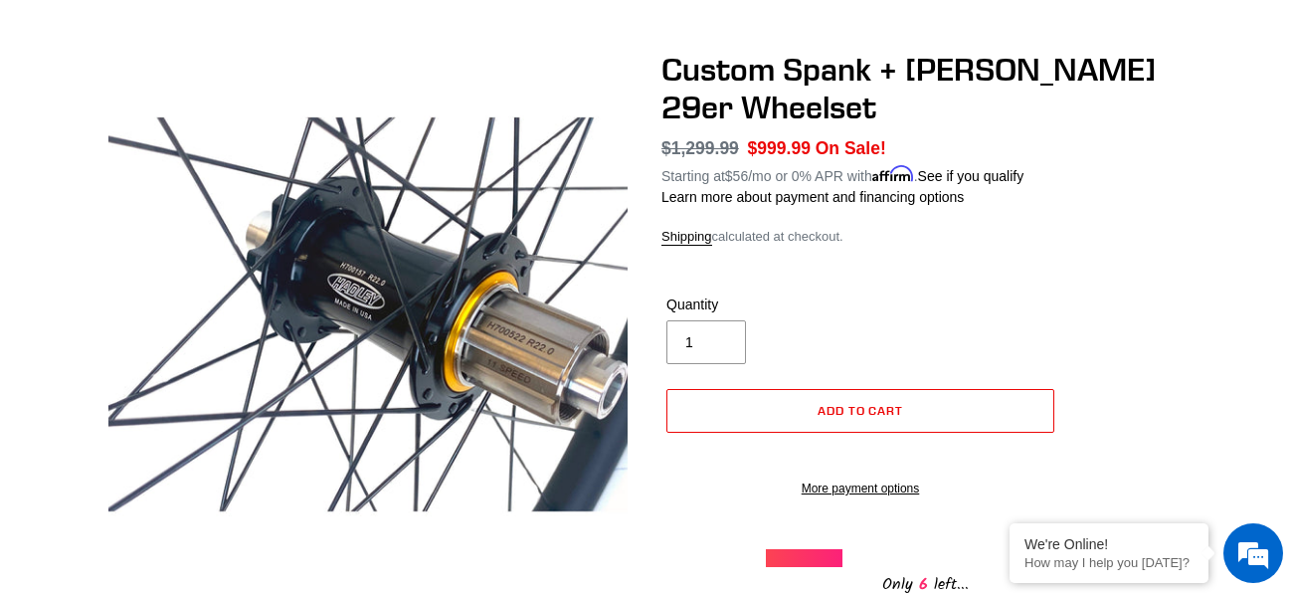
scroll to position [150, 0]
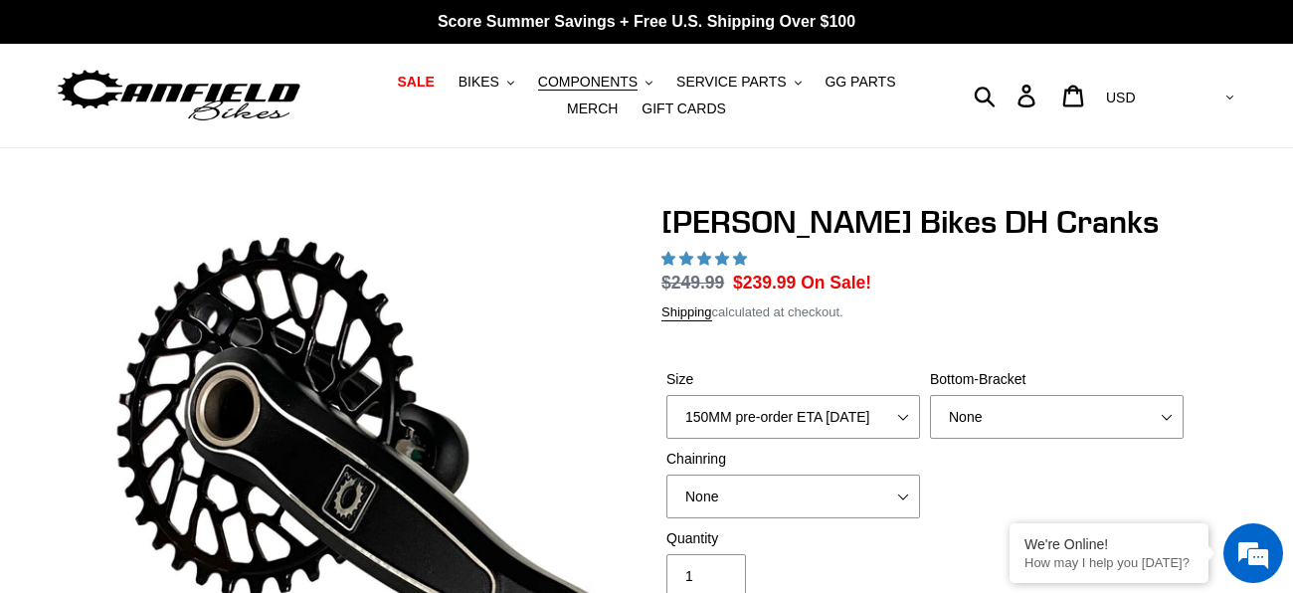
scroll to position [185, 0]
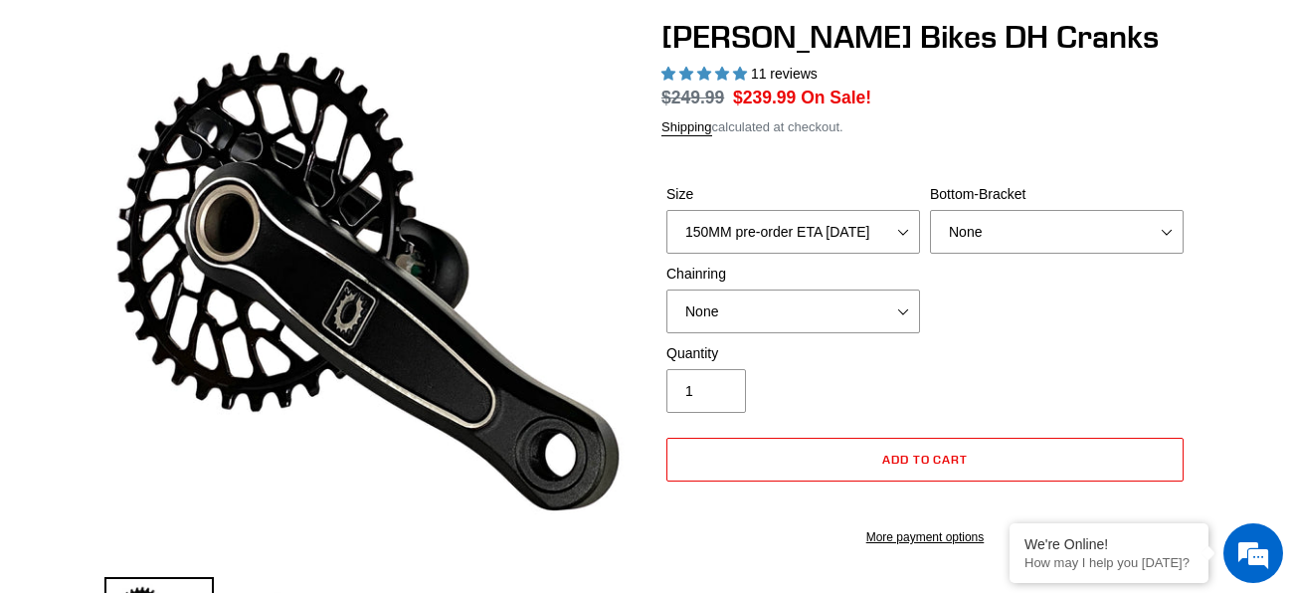
select select "160MM pre-order ETA [DATE]"
click at [666, 210] on select "150MM pre-order ETA [DATE] 155MM pre-order ETA [DATE] 160MM pre-order ETA [DATE…" at bounding box center [793, 232] width 254 height 44
click at [963, 225] on select "None BSA Threaded 83mm" at bounding box center [1057, 232] width 254 height 44
select select "highest-rating"
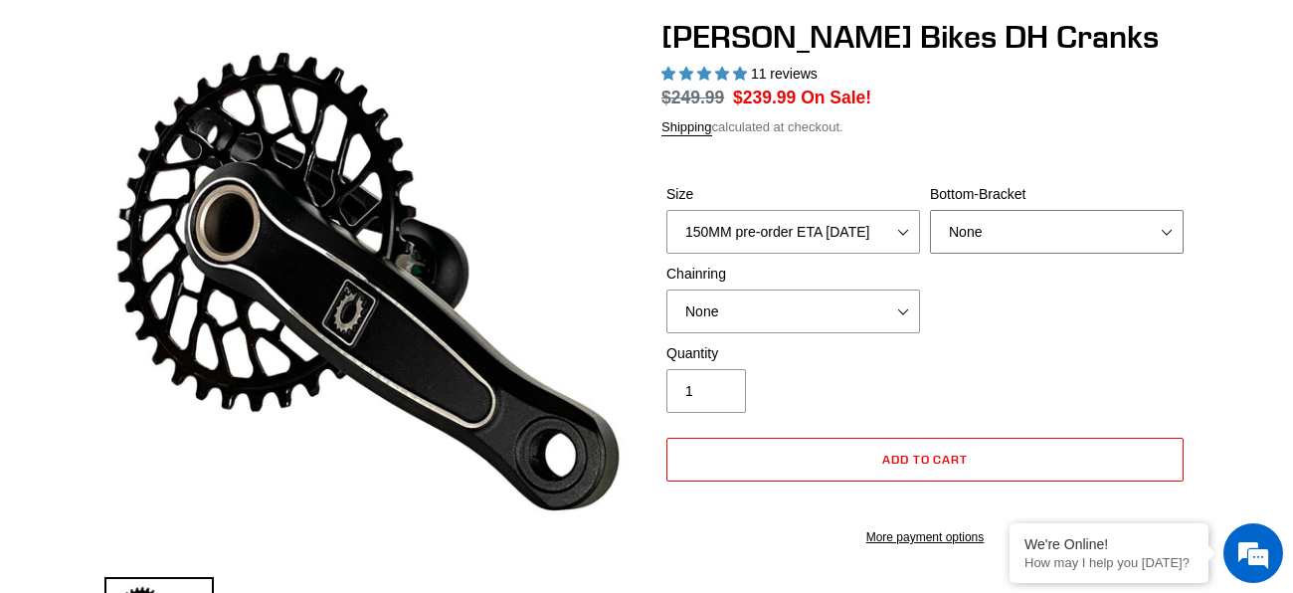
select select "BSA Threaded 83mm"
click at [930, 210] on select "None BSA Threaded 83mm" at bounding box center [1057, 232] width 254 height 44
click at [868, 289] on select "None 34t Round" at bounding box center [793, 311] width 254 height 44
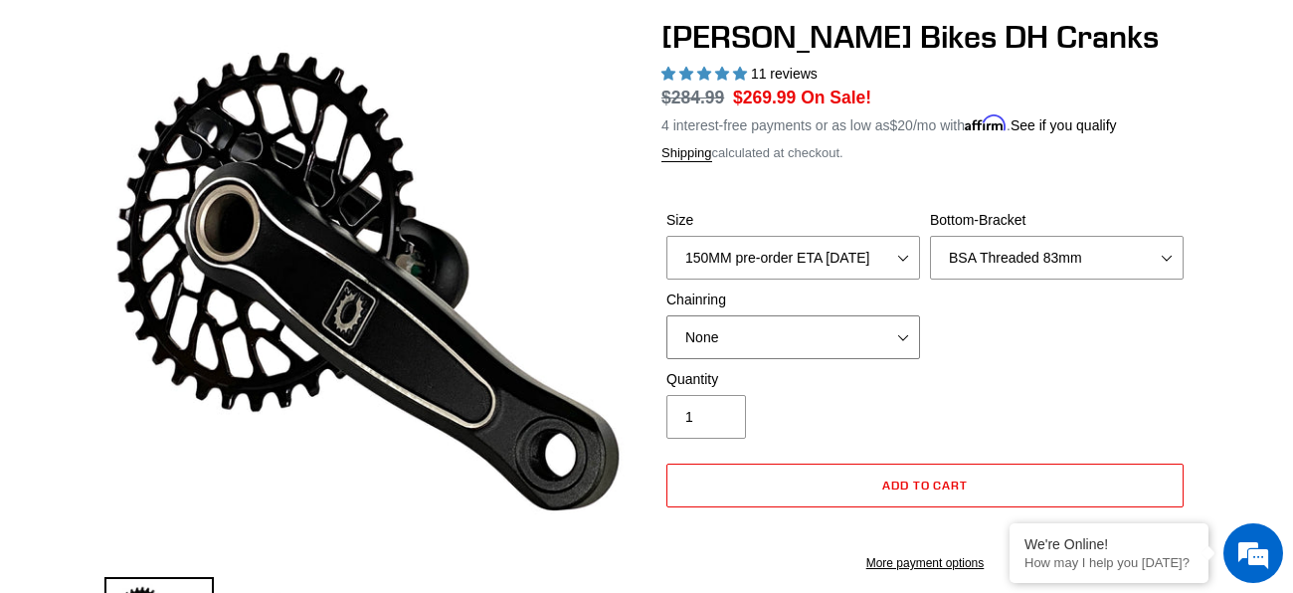
select select "34t Round"
click at [666, 315] on select "None 34t Round" at bounding box center [793, 337] width 254 height 44
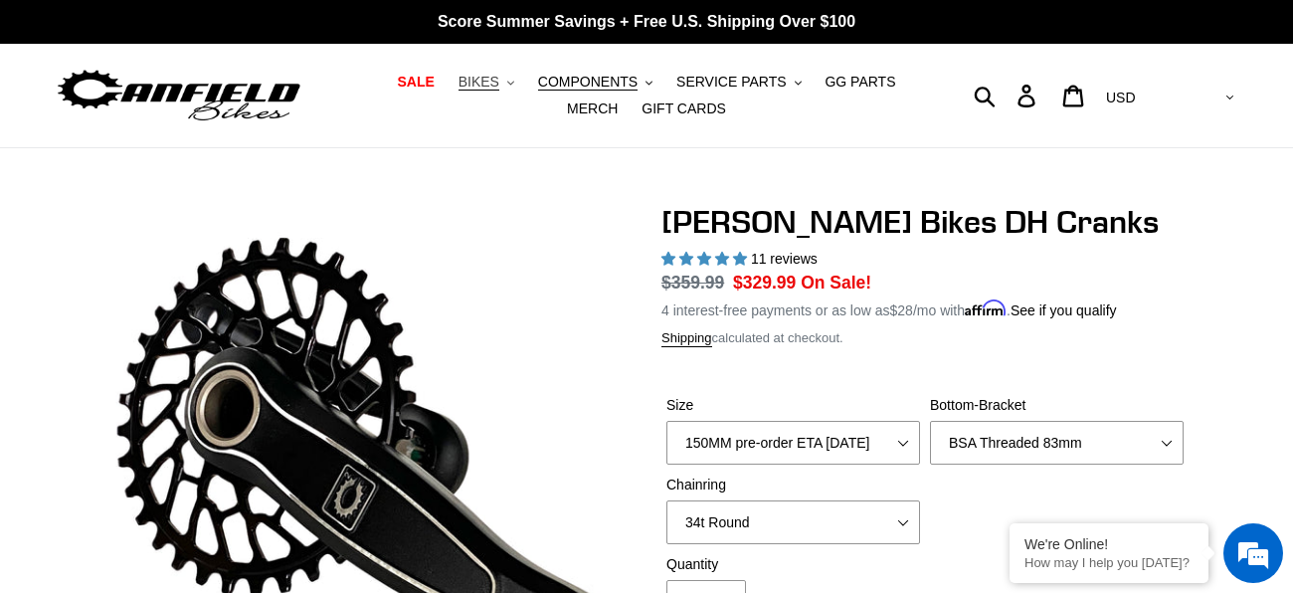
click at [460, 87] on span "BIKES" at bounding box center [478, 82] width 41 height 17
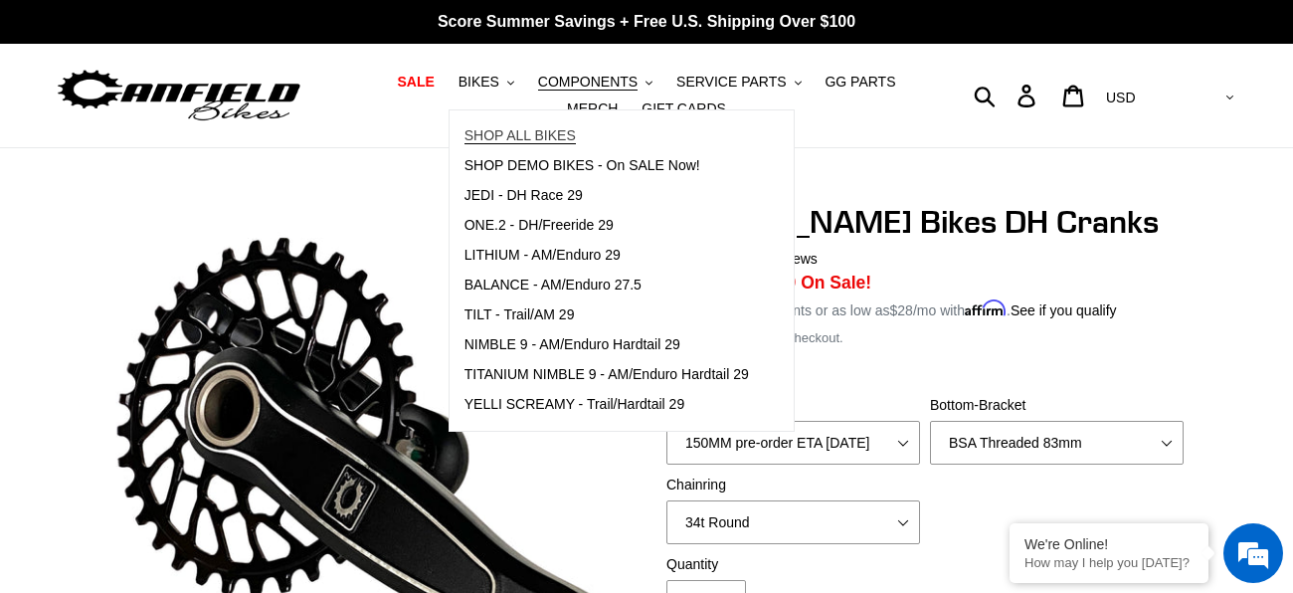
click at [498, 140] on span "SHOP ALL BIKES" at bounding box center [519, 135] width 111 height 17
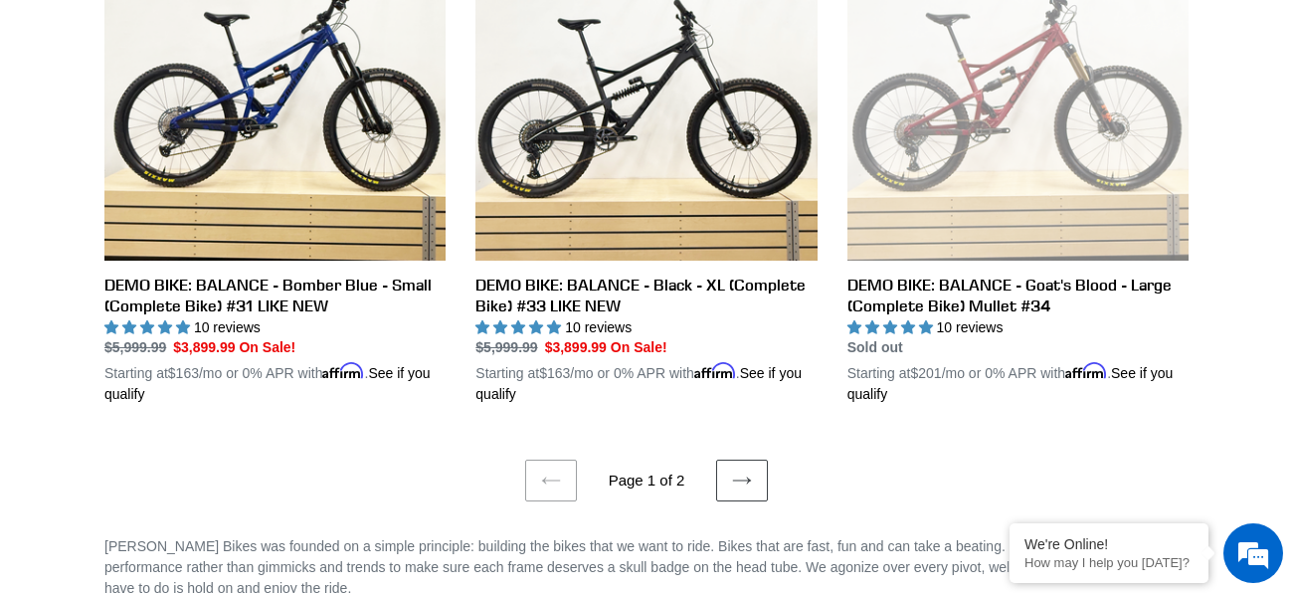
scroll to position [4180, 0]
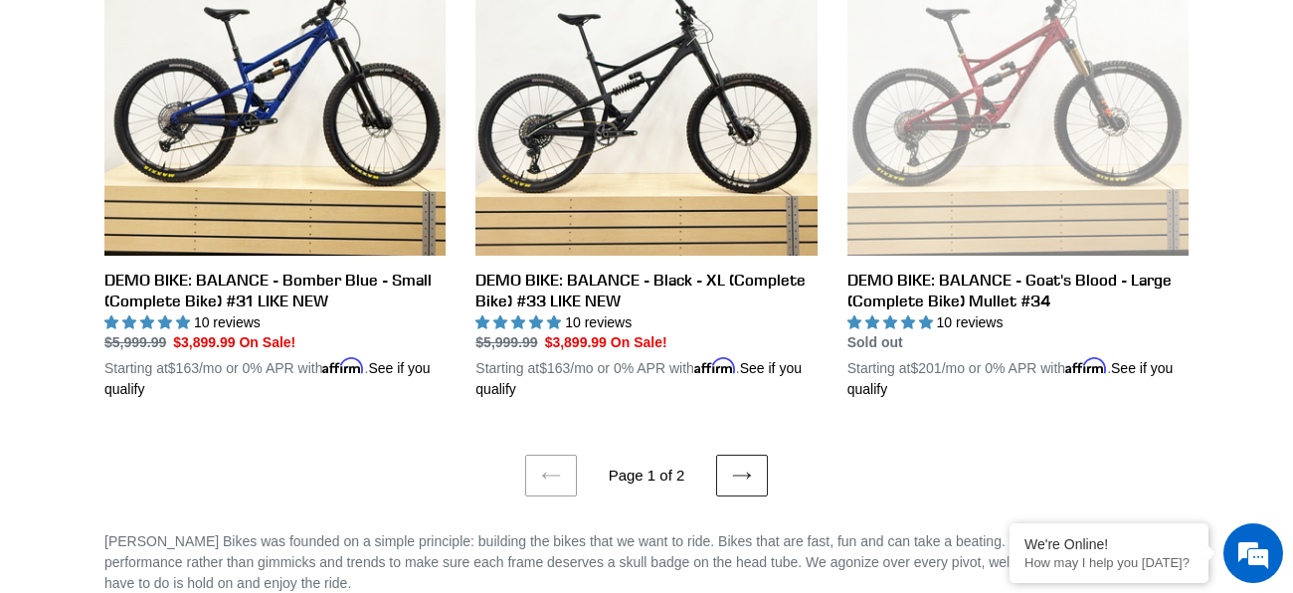
click at [737, 468] on link "Next page" at bounding box center [742, 475] width 52 height 42
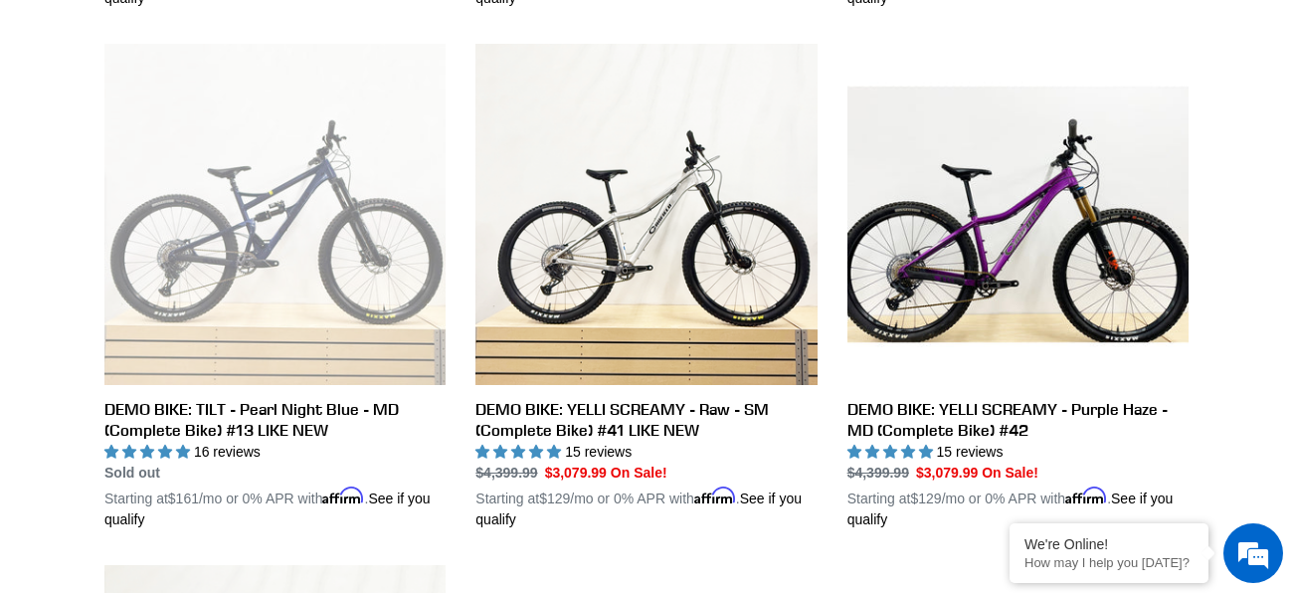
scroll to position [1590, 0]
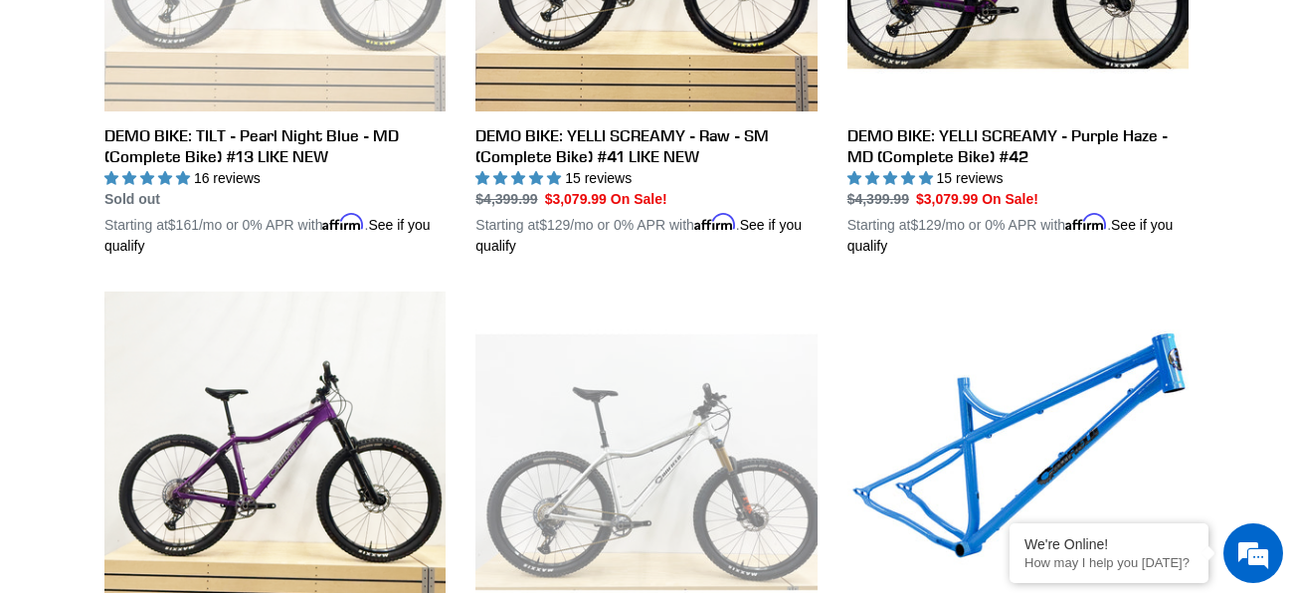
click at [91, 443] on li "DEMO BIKE: YELLI SCREAMY - Purple Haze - Large (Complete Bike) #43 DEMO BIKE: Y…" at bounding box center [260, 551] width 371 height 521
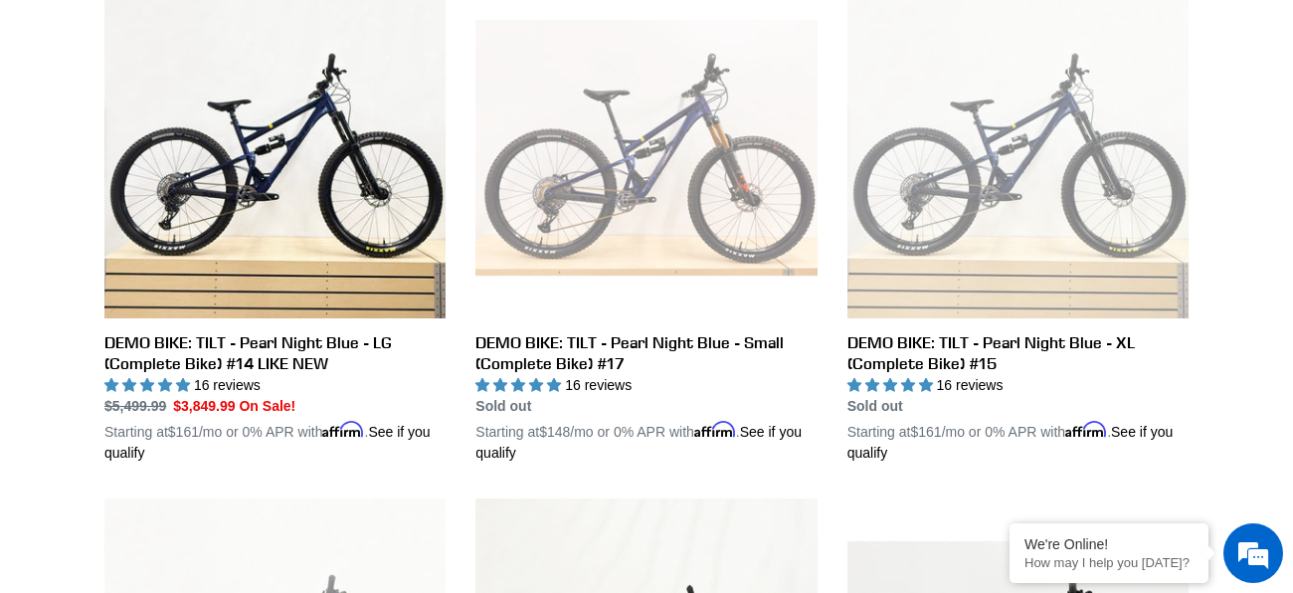
scroll to position [1132, 0]
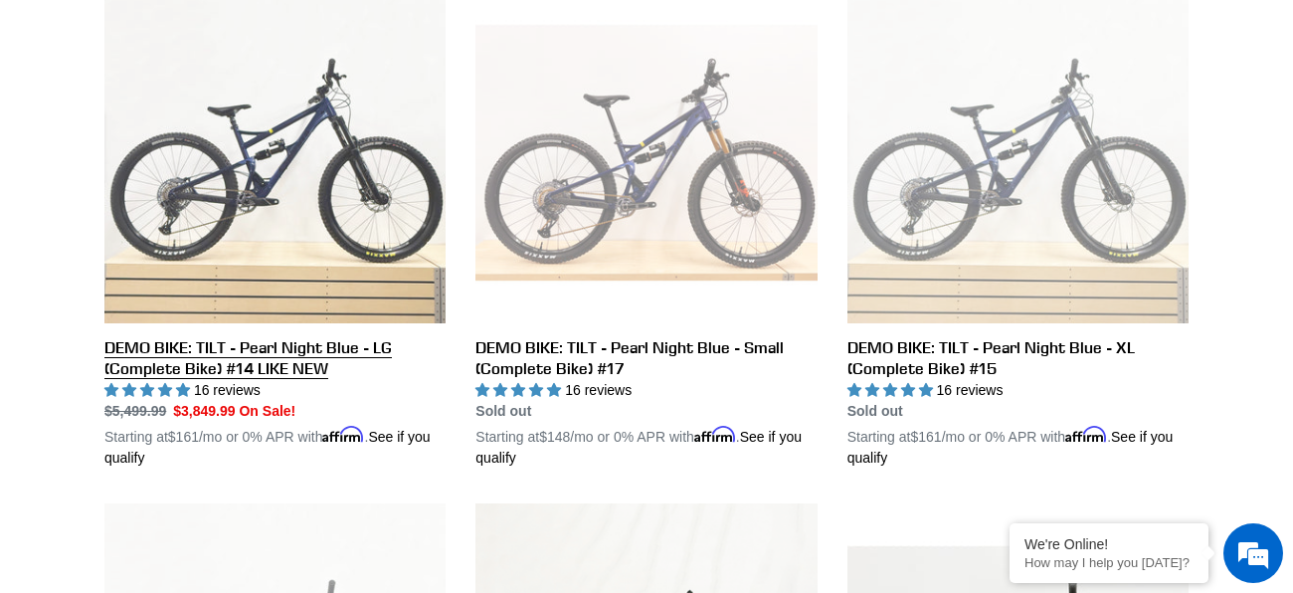
click at [106, 456] on link "DEMO BIKE: TILT - Pearl Night Blue - LG (Complete Bike) #14 LIKE NEW" at bounding box center [274, 225] width 341 height 486
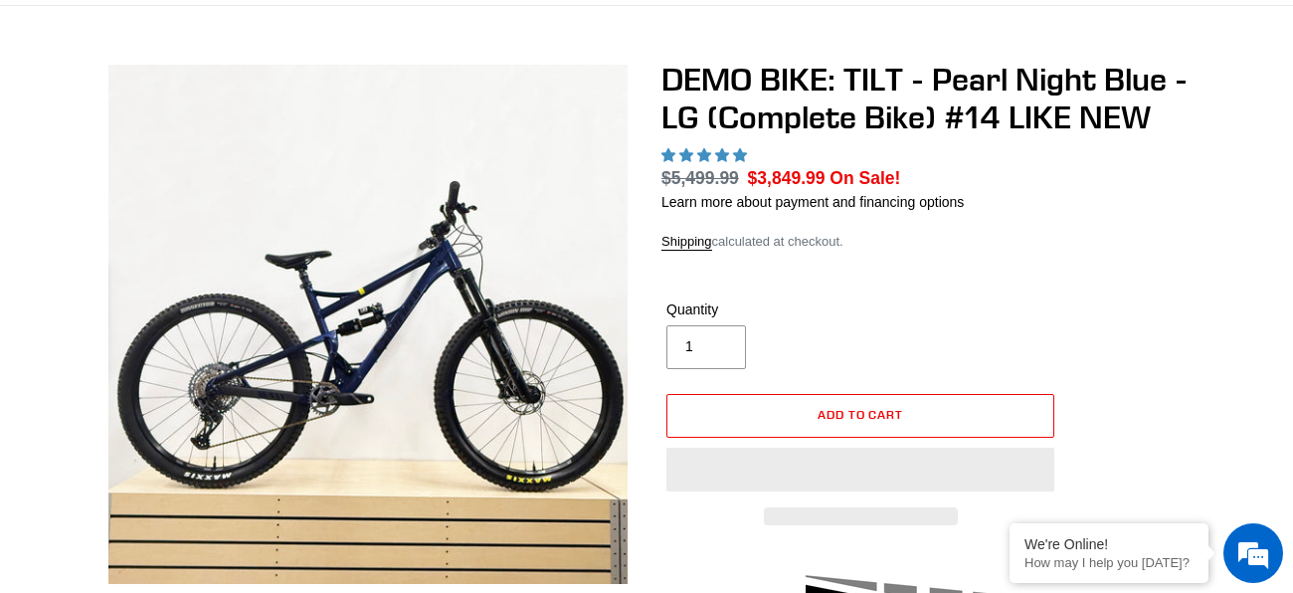
scroll to position [487, 0]
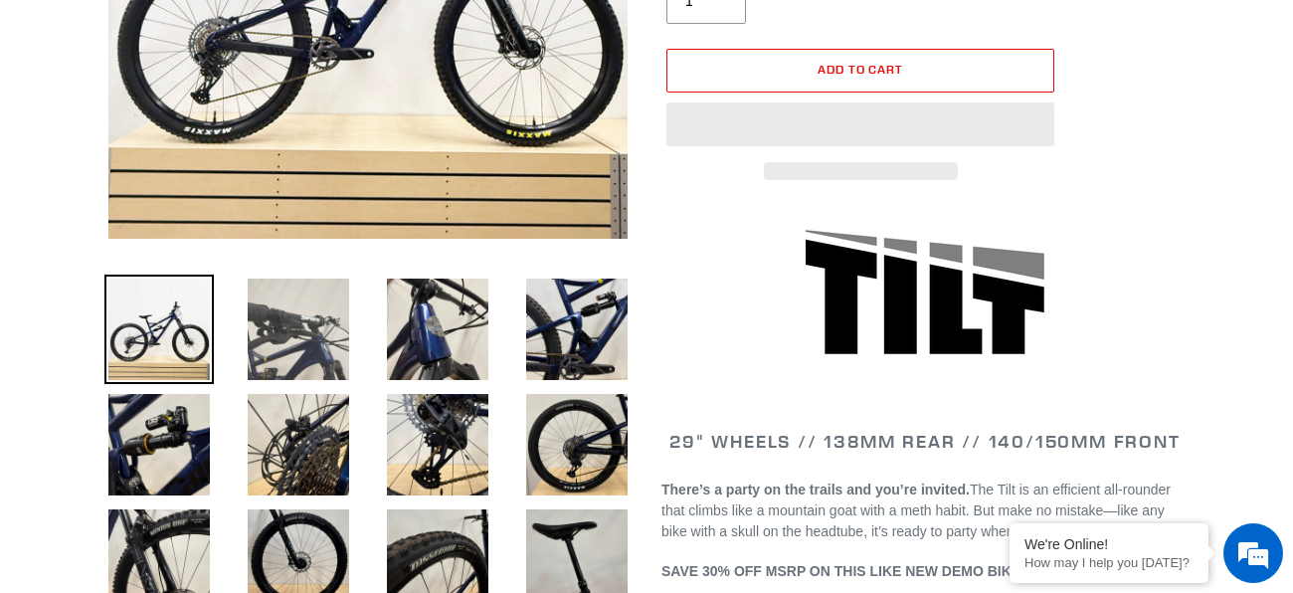
click at [270, 355] on img at bounding box center [298, 328] width 109 height 109
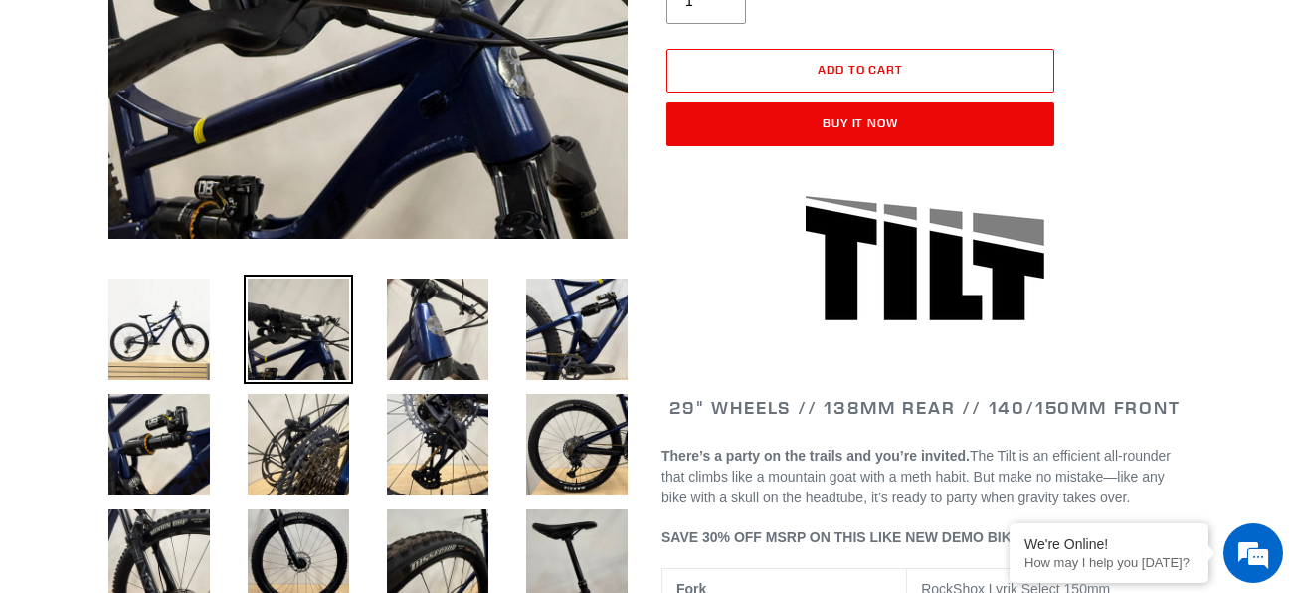
scroll to position [0, 0]
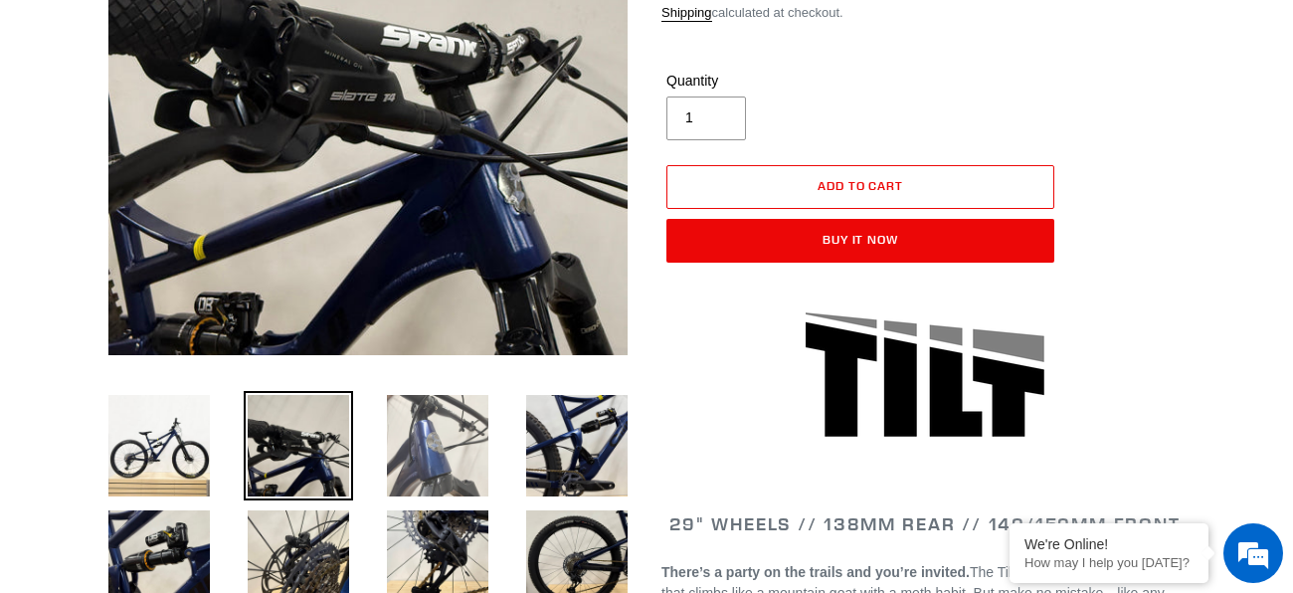
click at [439, 436] on img at bounding box center [437, 445] width 109 height 109
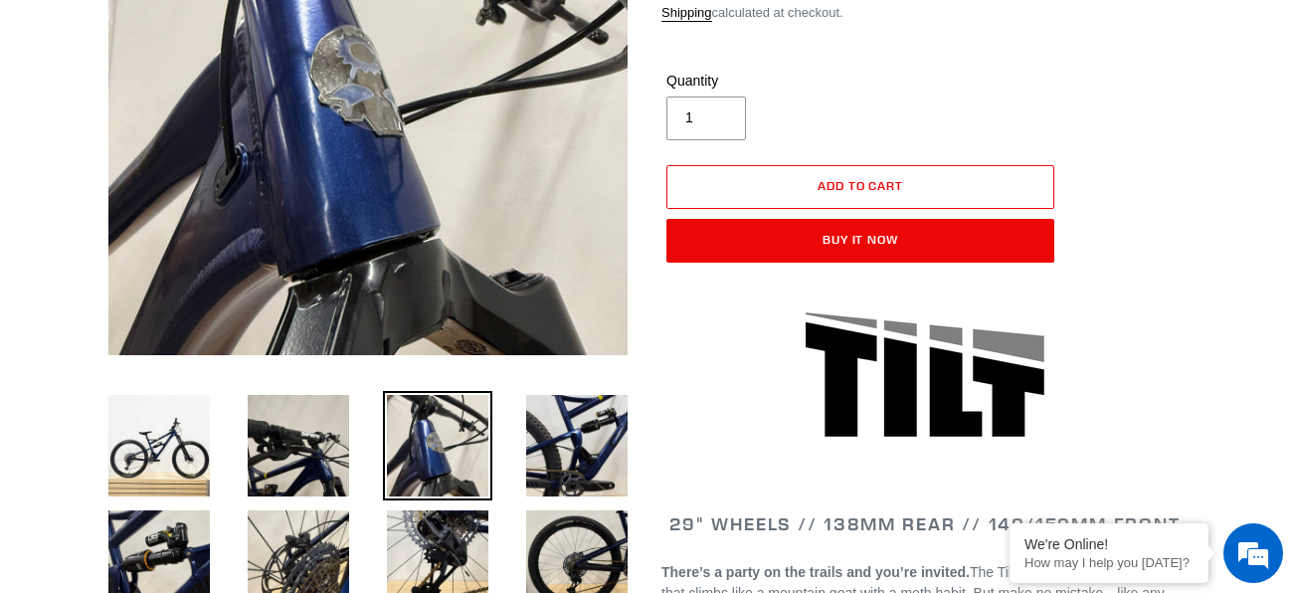
select select "highest-rating"
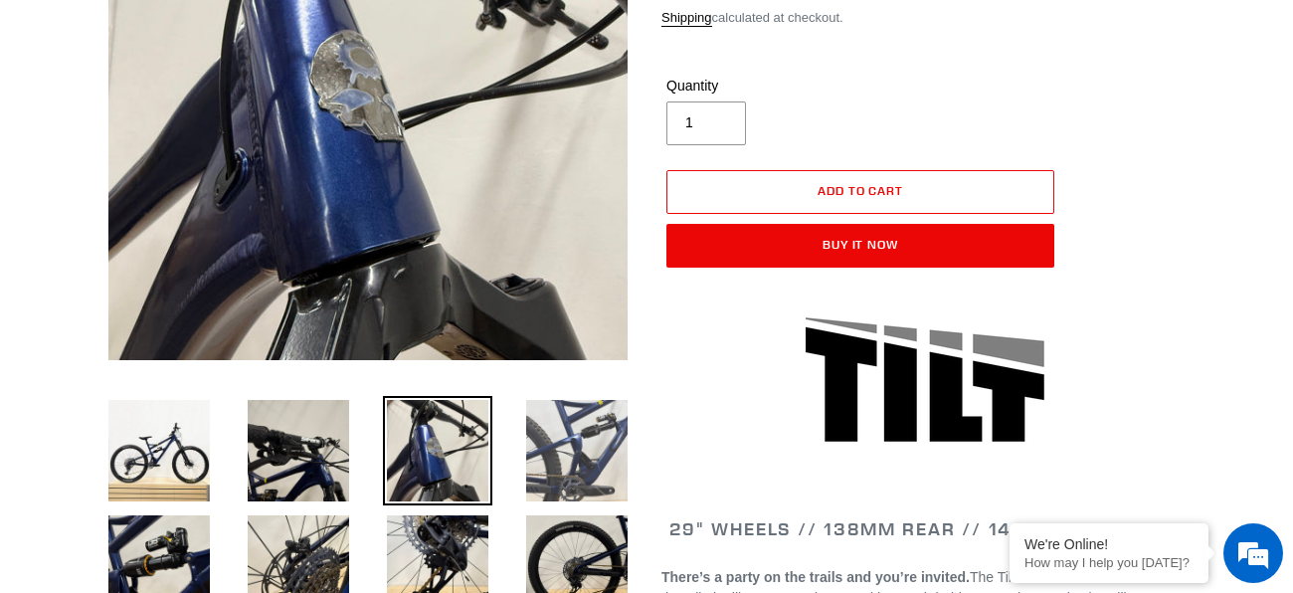
click at [590, 442] on img at bounding box center [576, 450] width 109 height 109
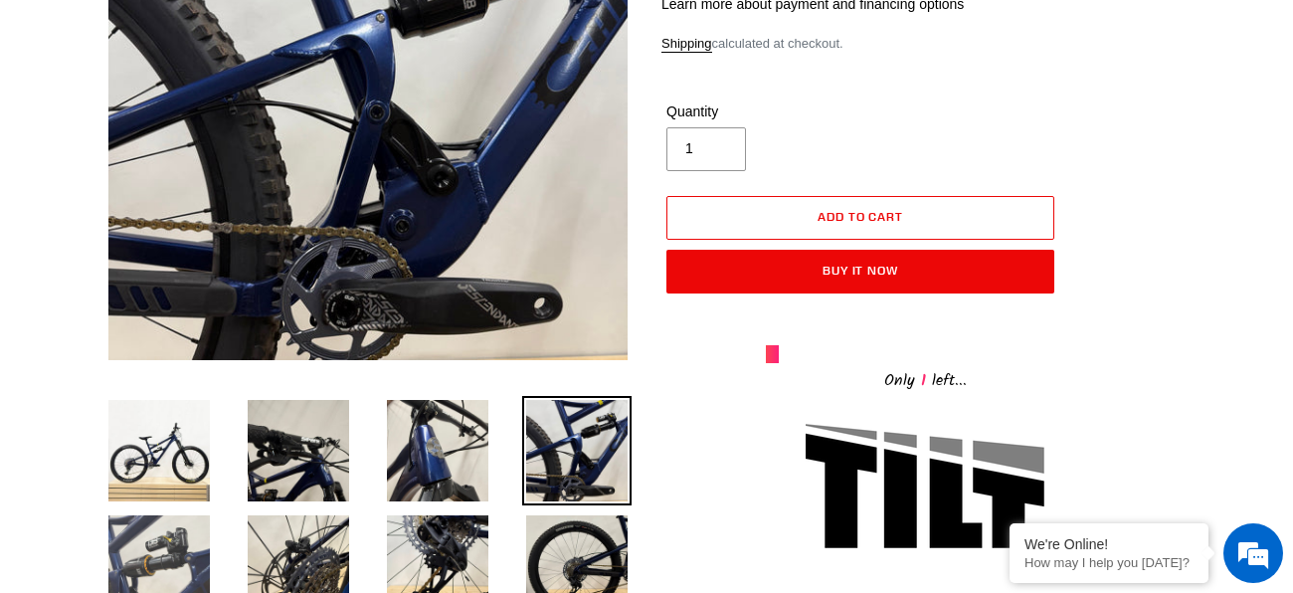
click at [155, 541] on img at bounding box center [158, 565] width 109 height 109
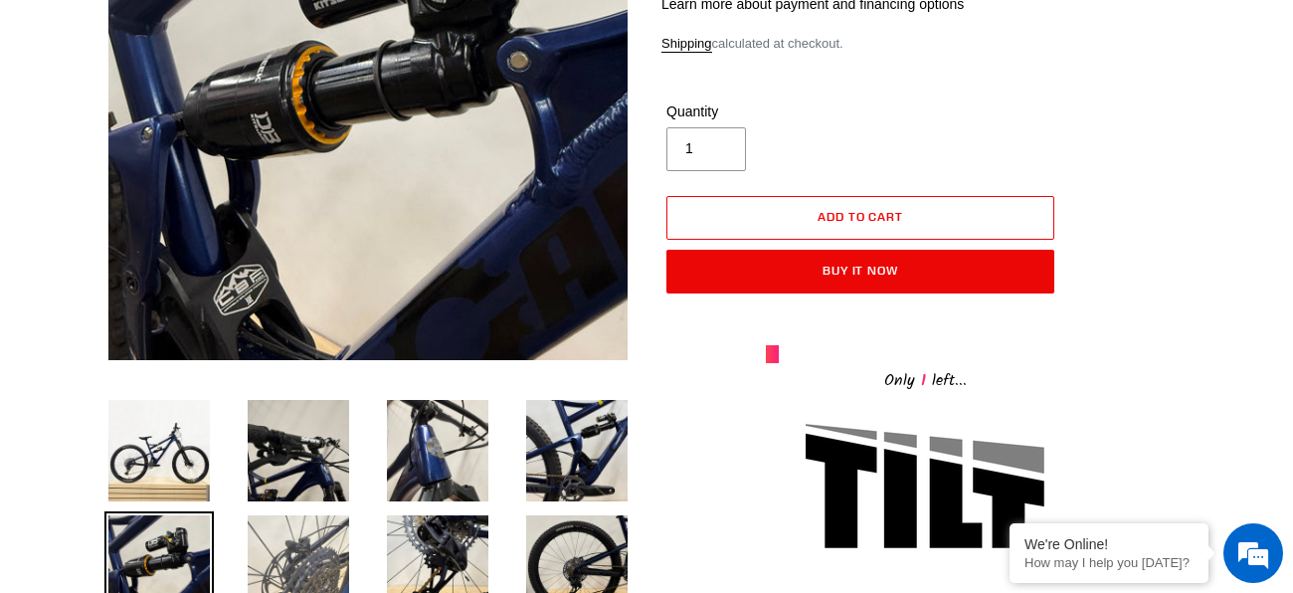
click at [273, 545] on img at bounding box center [298, 565] width 109 height 109
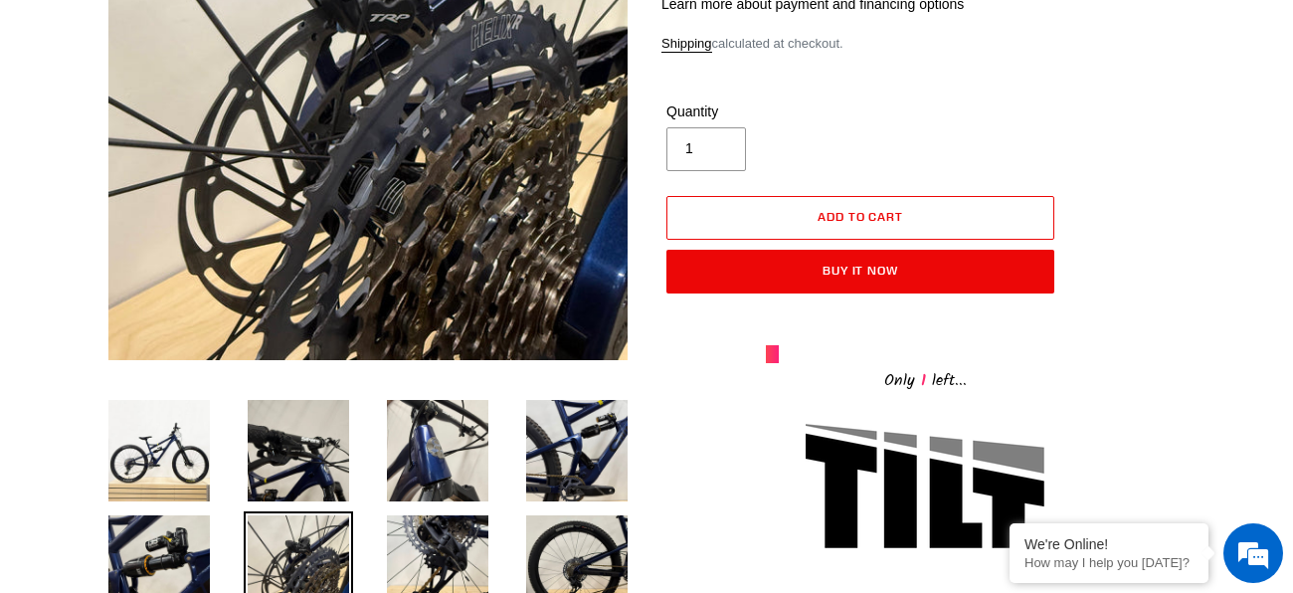
scroll to position [0, 0]
click at [418, 568] on img at bounding box center [437, 565] width 109 height 109
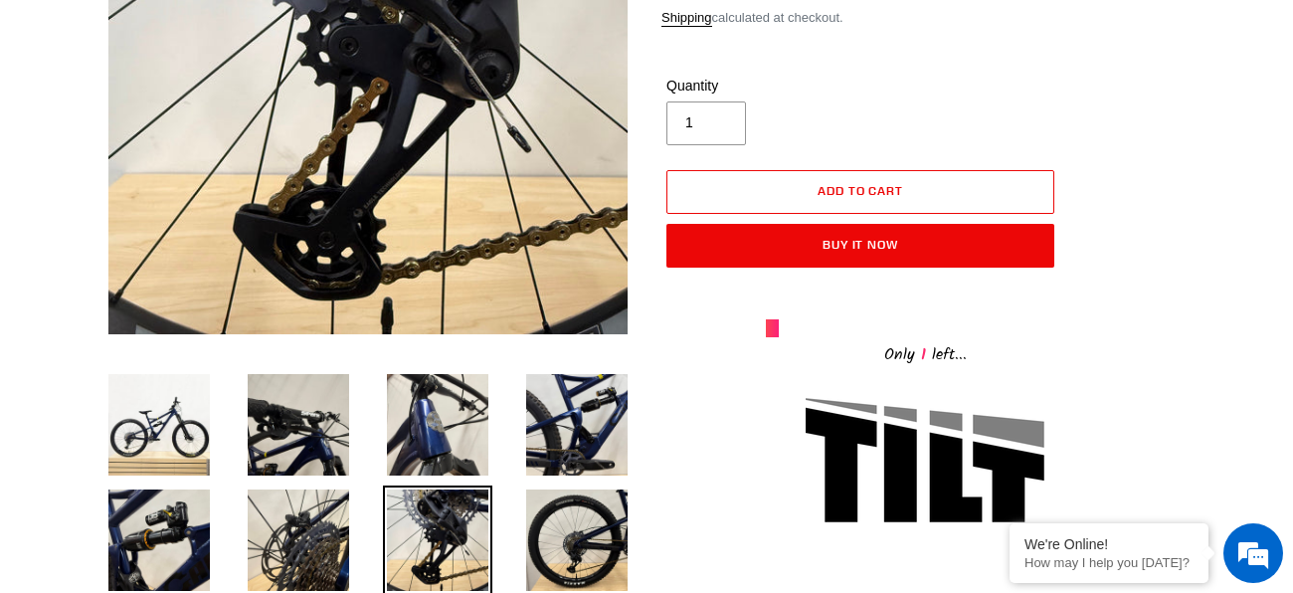
scroll to position [405, 0]
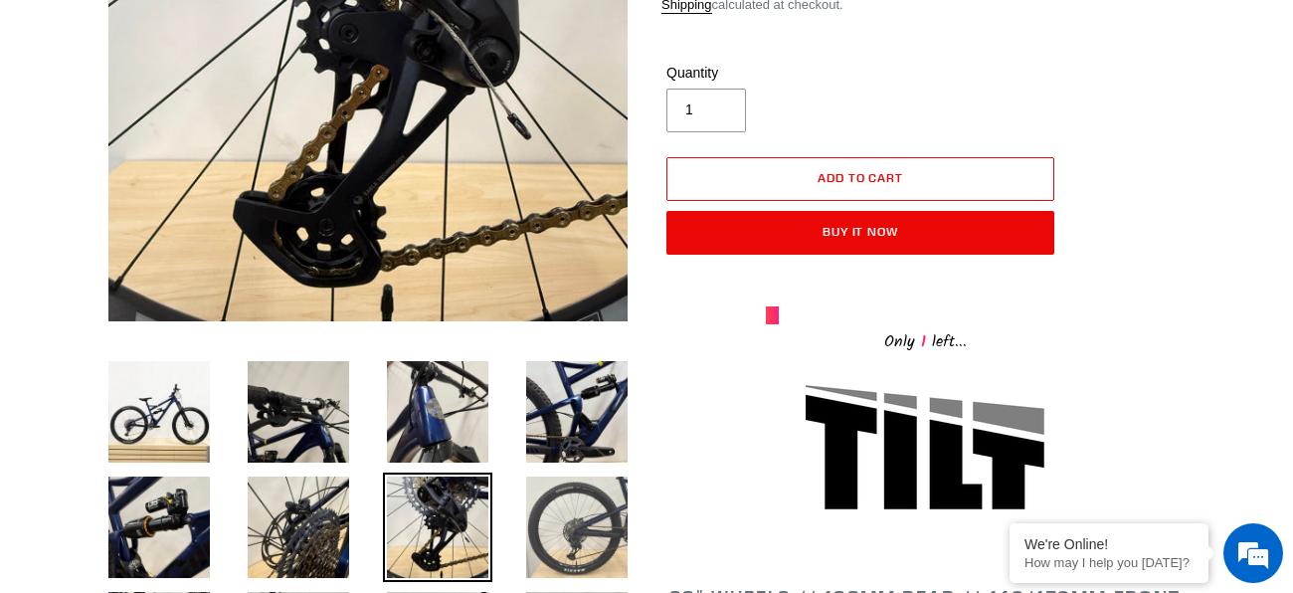
click at [576, 528] on img at bounding box center [576, 526] width 109 height 109
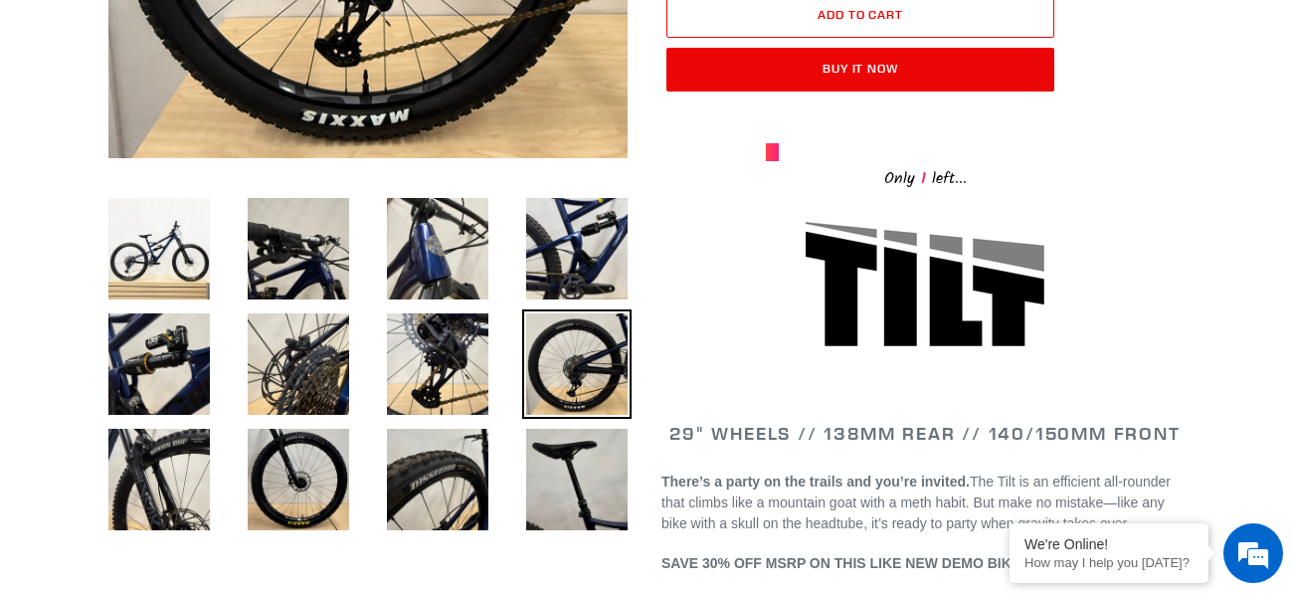
scroll to position [569, 0]
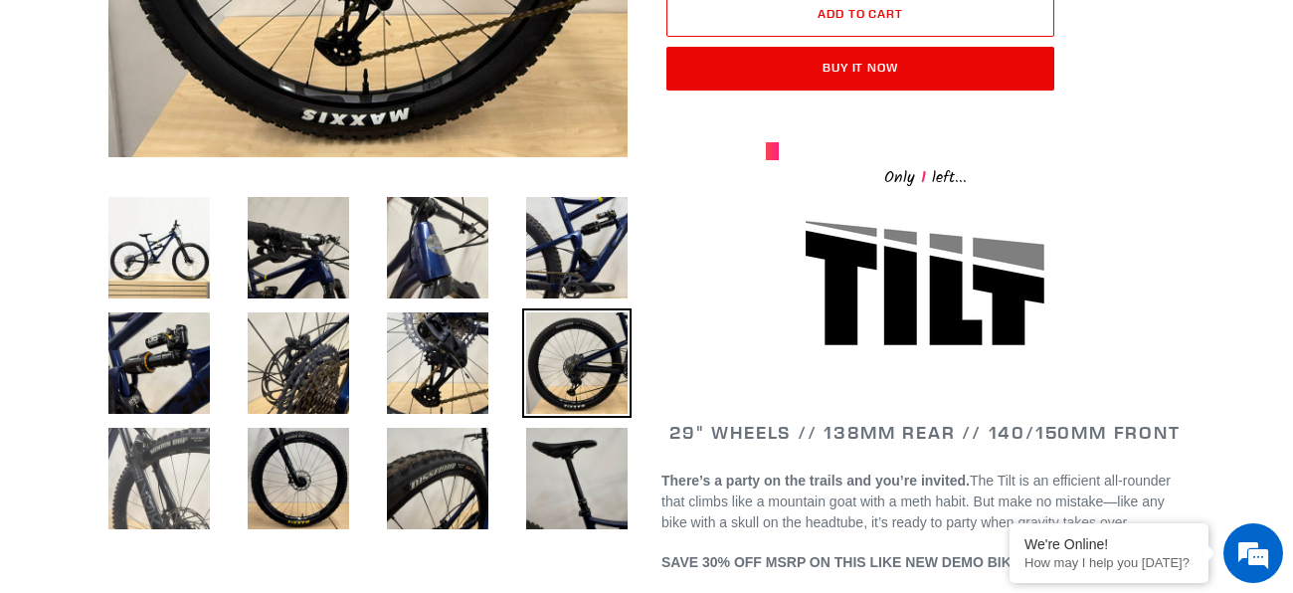
click at [156, 482] on img at bounding box center [158, 478] width 109 height 109
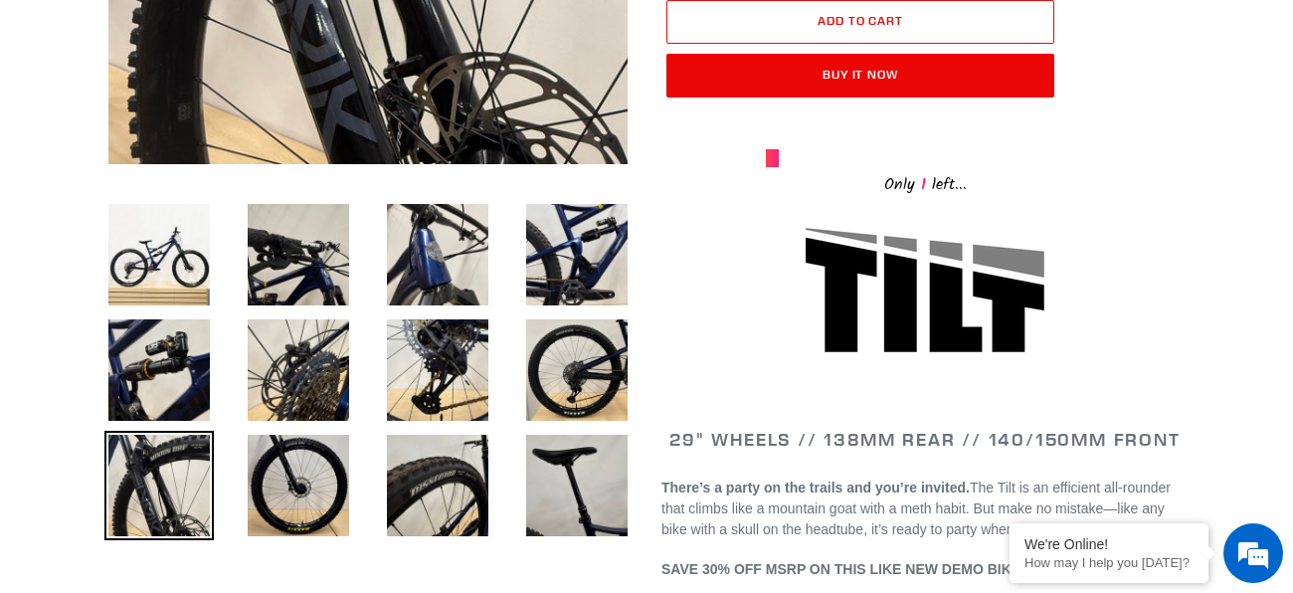
scroll to position [602, 0]
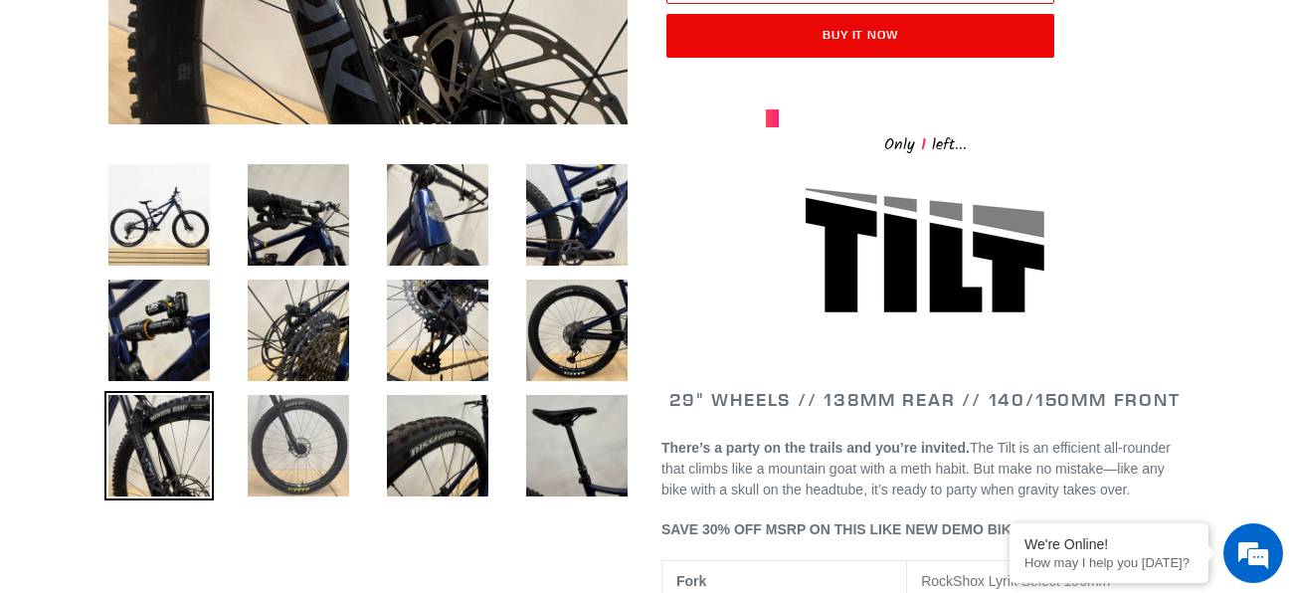
click at [313, 477] on img at bounding box center [298, 445] width 109 height 109
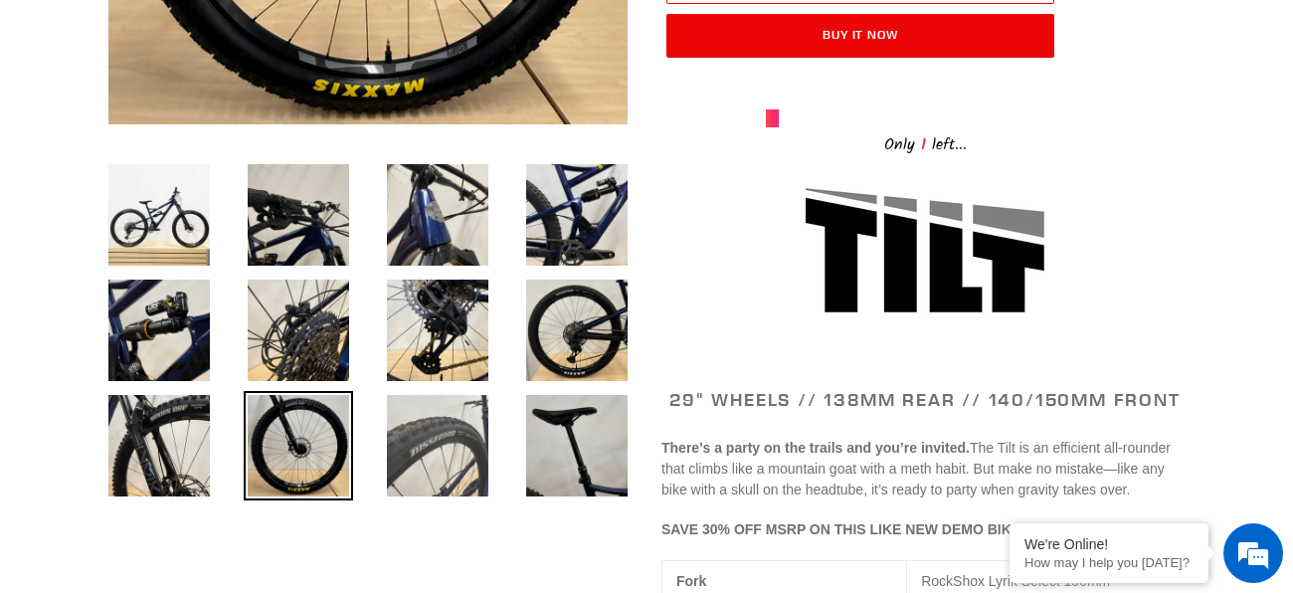
click at [422, 477] on img at bounding box center [437, 445] width 109 height 109
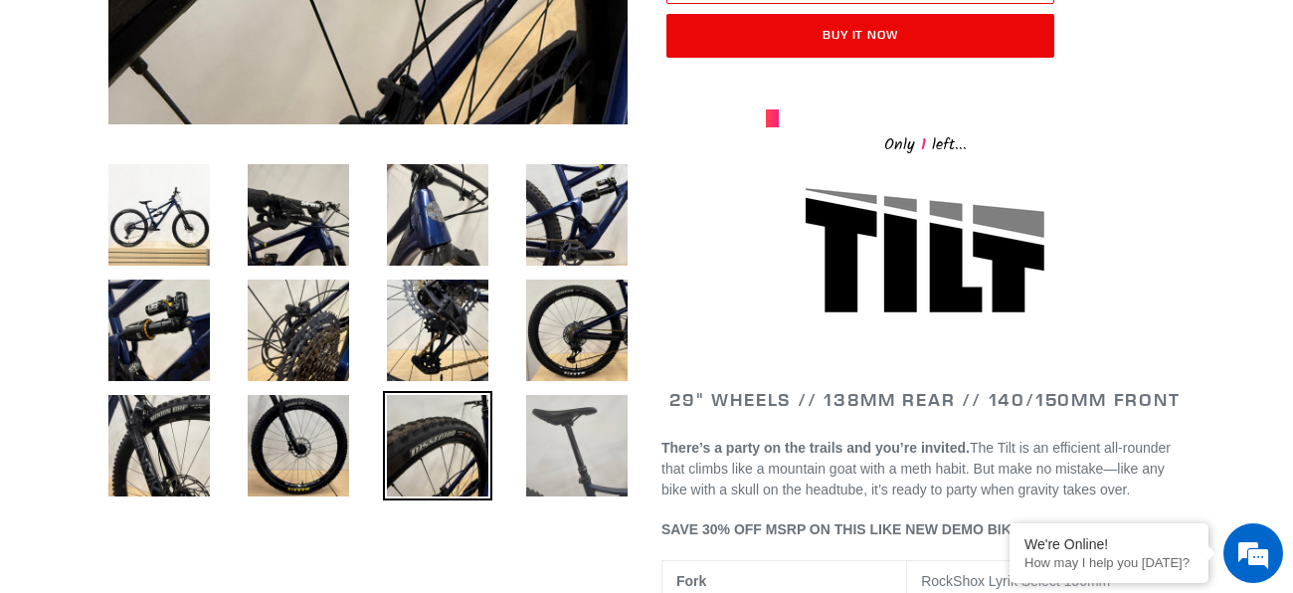
click at [569, 473] on img at bounding box center [576, 445] width 109 height 109
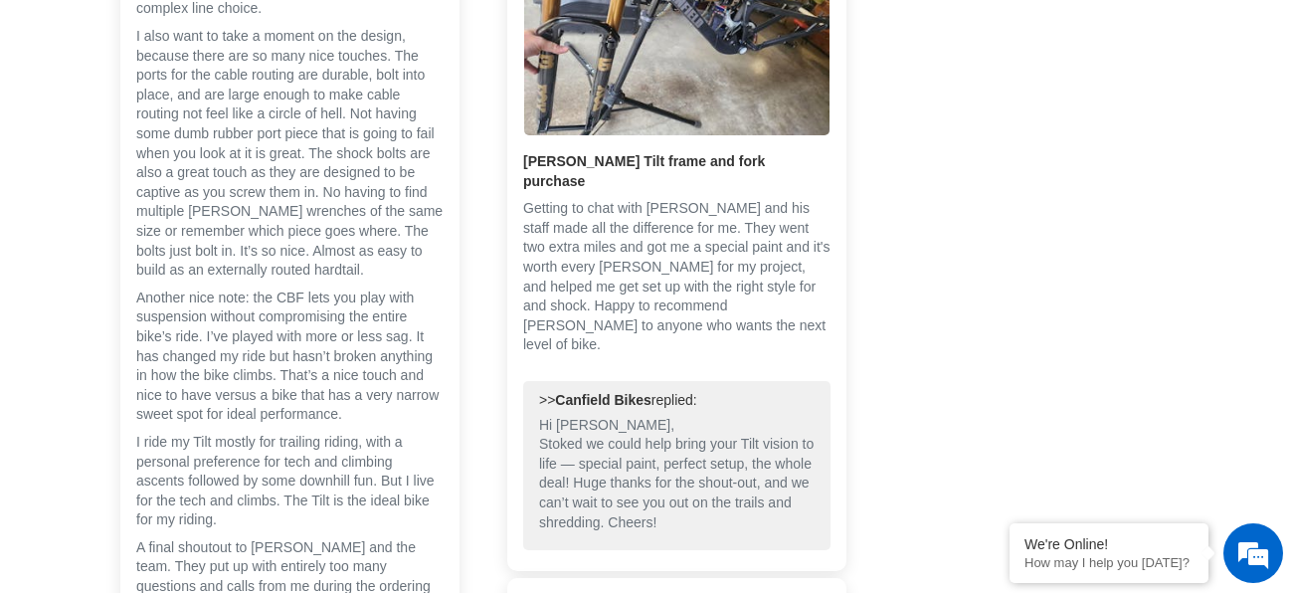
scroll to position [5979, 0]
